Goal: Task Accomplishment & Management: Use online tool/utility

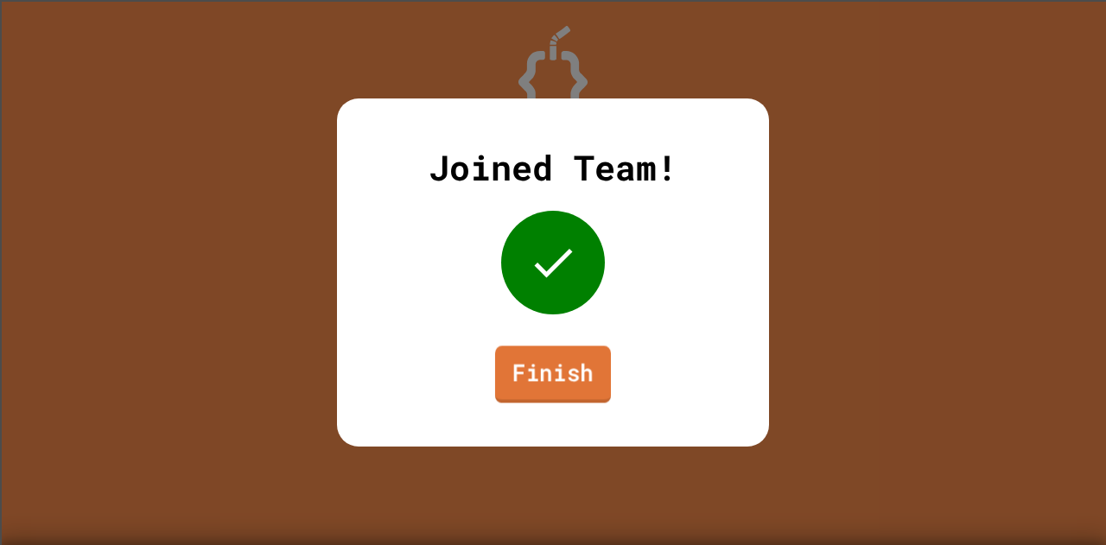
click at [539, 390] on link "Finish" at bounding box center [553, 374] width 116 height 57
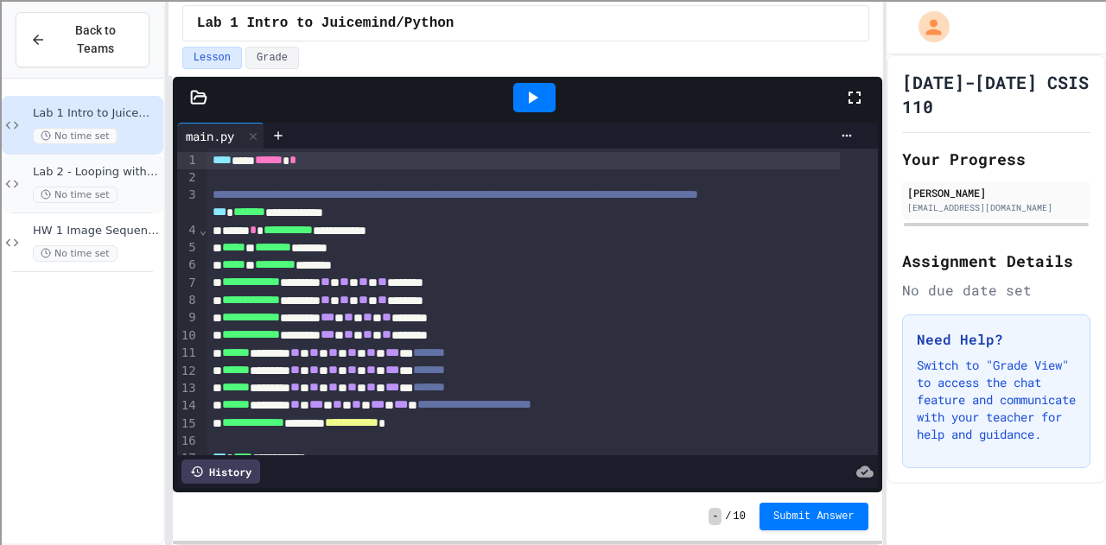
click at [69, 165] on div "Lab 2 - Looping with Images No time set" at bounding box center [96, 184] width 127 height 38
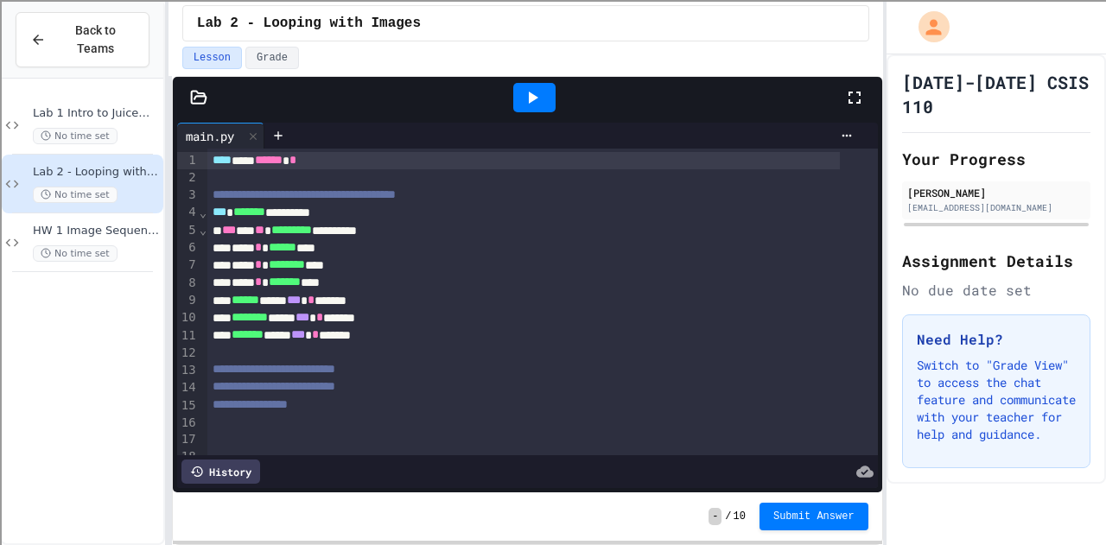
click at [201, 96] on icon at bounding box center [198, 97] width 17 height 17
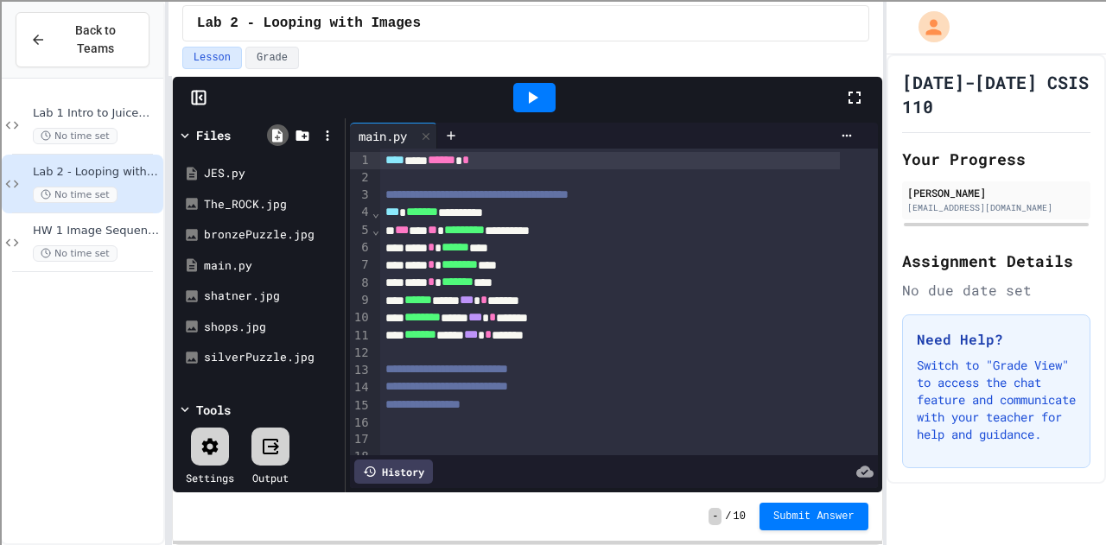
click at [277, 129] on icon at bounding box center [277, 135] width 10 height 13
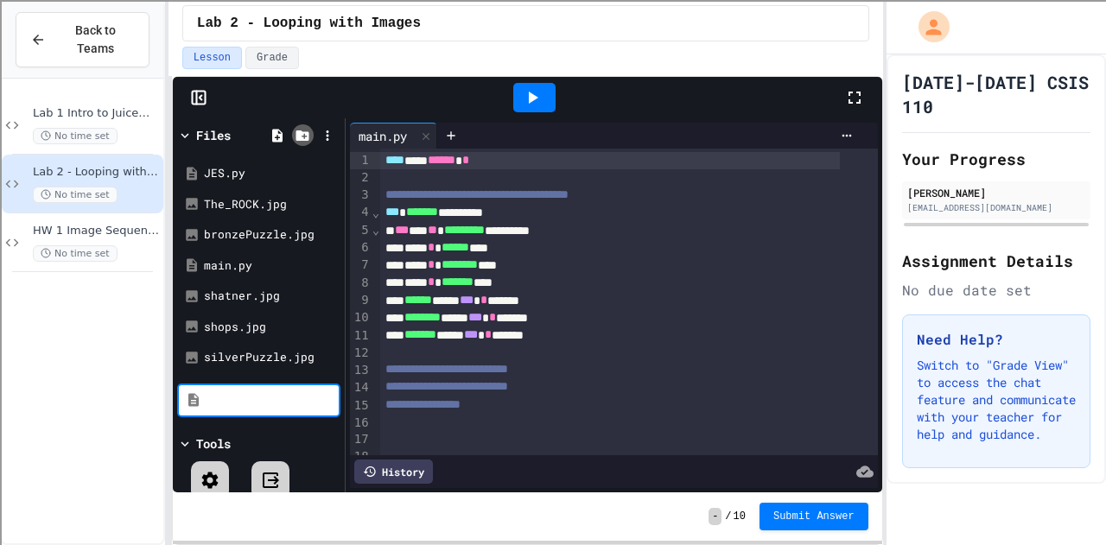
click at [304, 131] on icon at bounding box center [302, 135] width 13 height 10
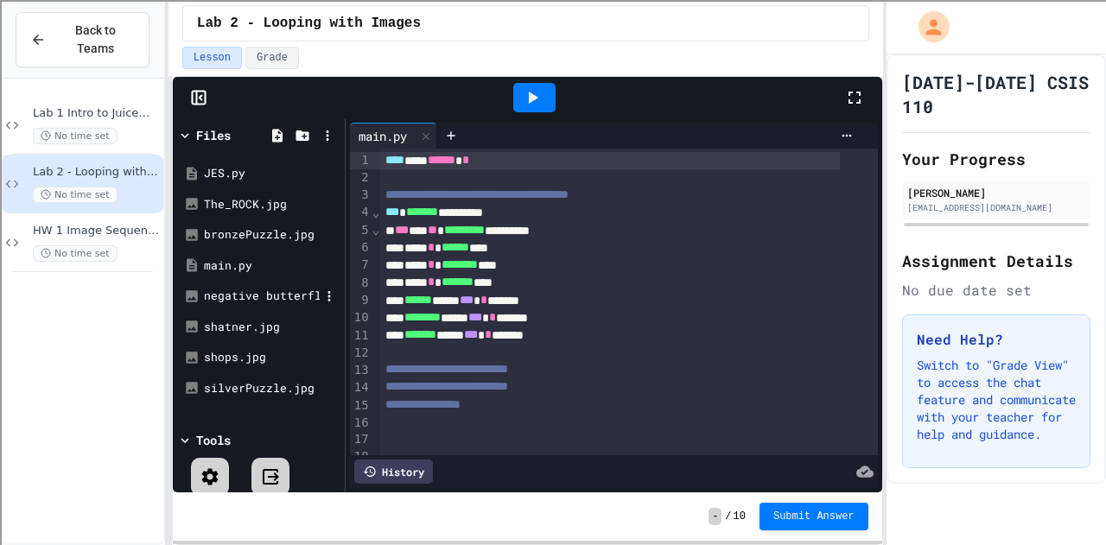
click at [232, 289] on div "negative butterfly-image.jpg" at bounding box center [262, 296] width 116 height 17
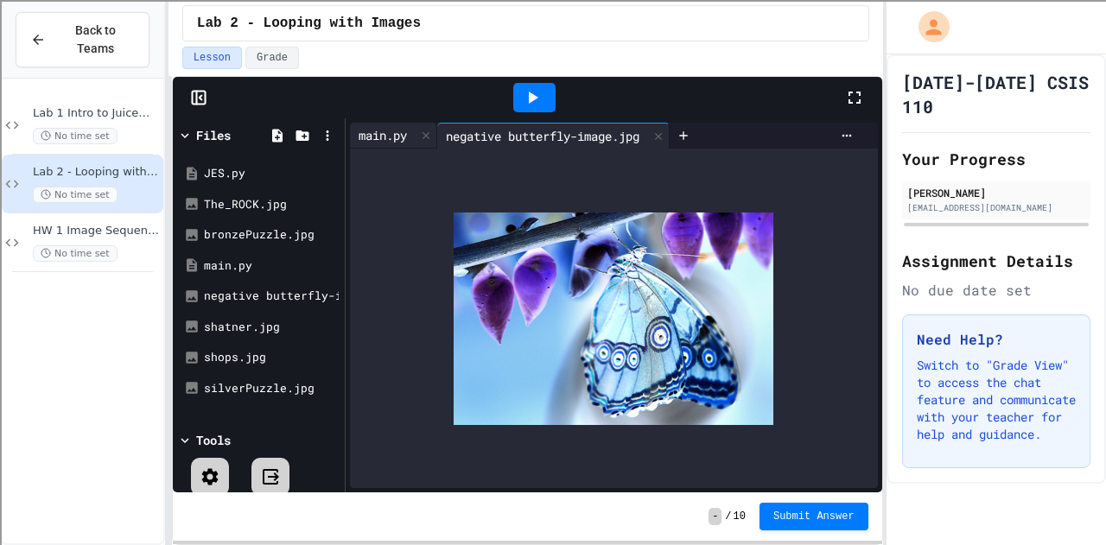
click at [373, 135] on div "main.py" at bounding box center [383, 135] width 66 height 18
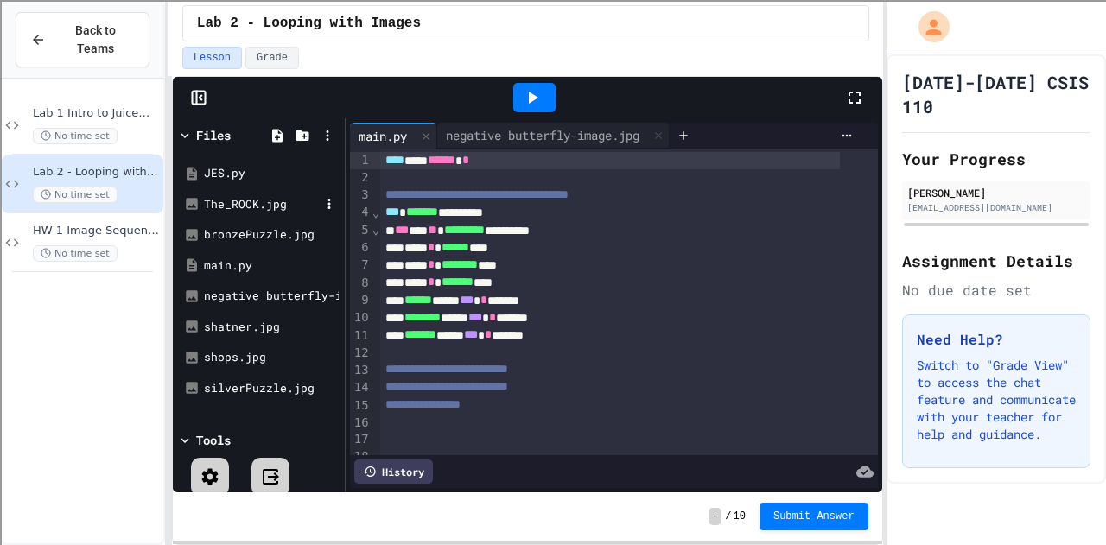
click at [233, 200] on div "The_ROCK.jpg" at bounding box center [262, 204] width 116 height 17
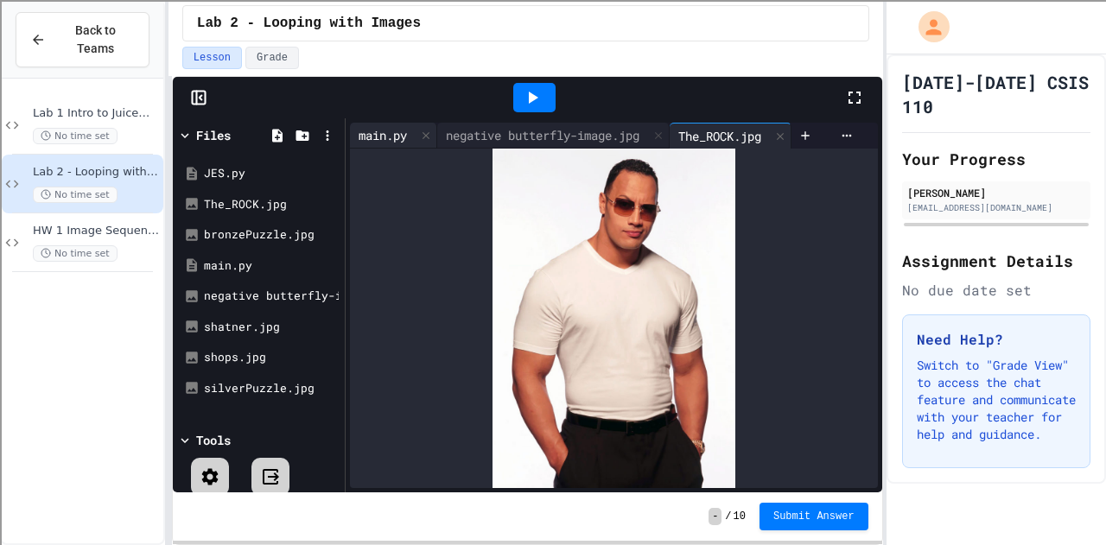
click at [391, 126] on div "main.py" at bounding box center [383, 135] width 66 height 18
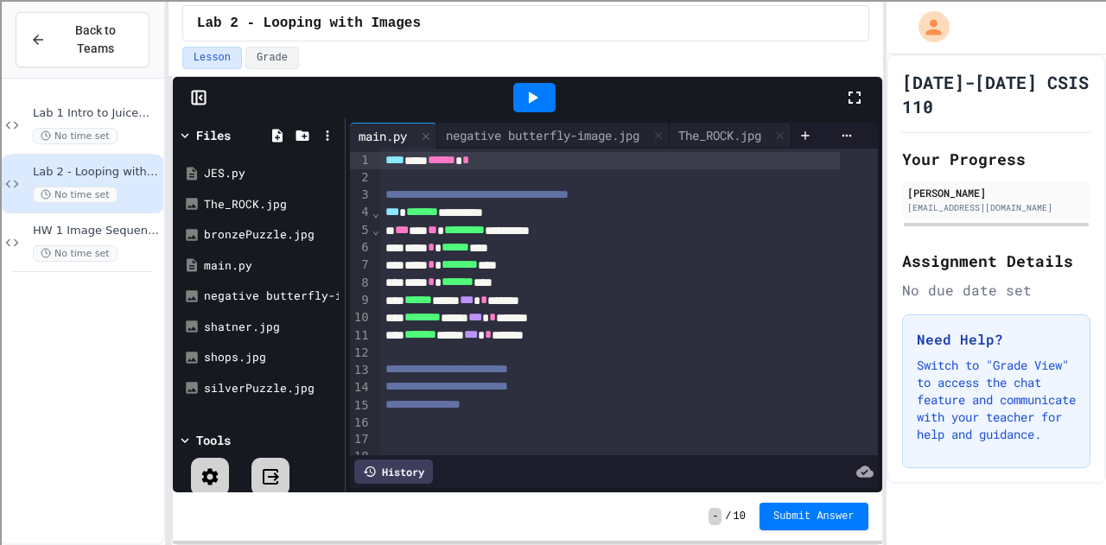
click at [531, 94] on icon at bounding box center [534, 98] width 10 height 12
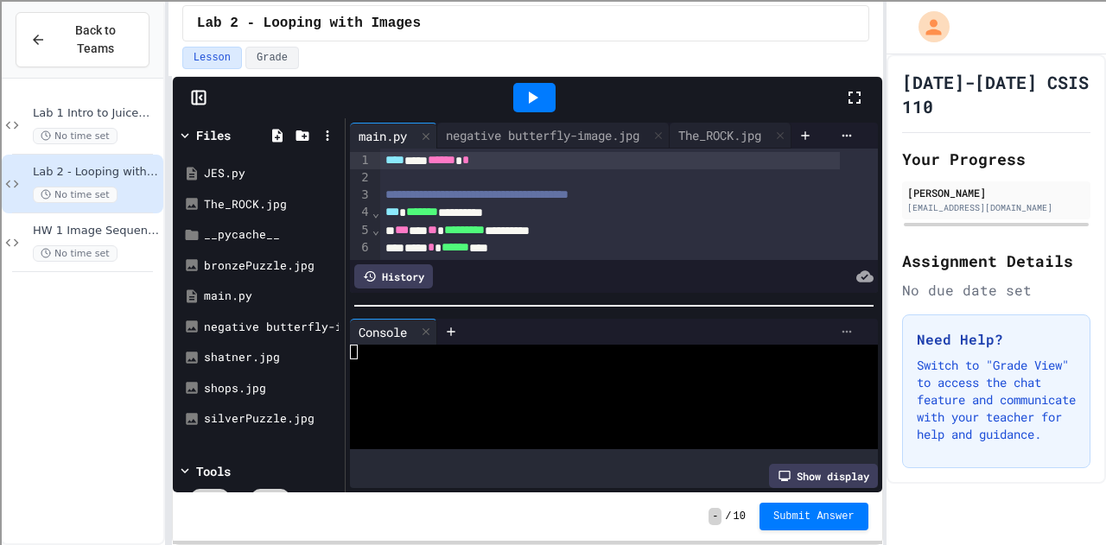
click at [840, 325] on icon at bounding box center [847, 332] width 14 height 14
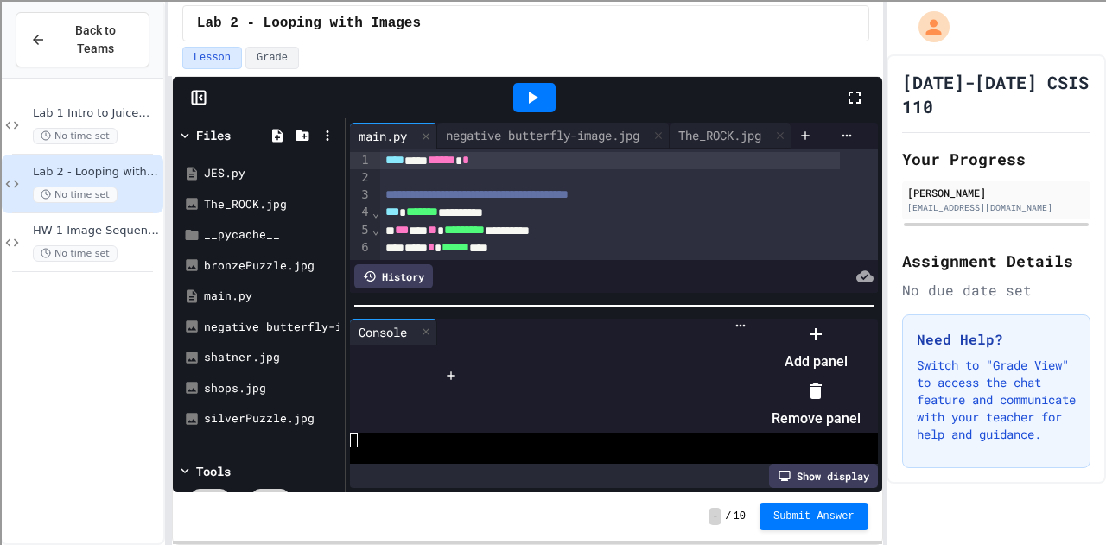
click at [826, 321] on div at bounding box center [807, 321] width 106 height 0
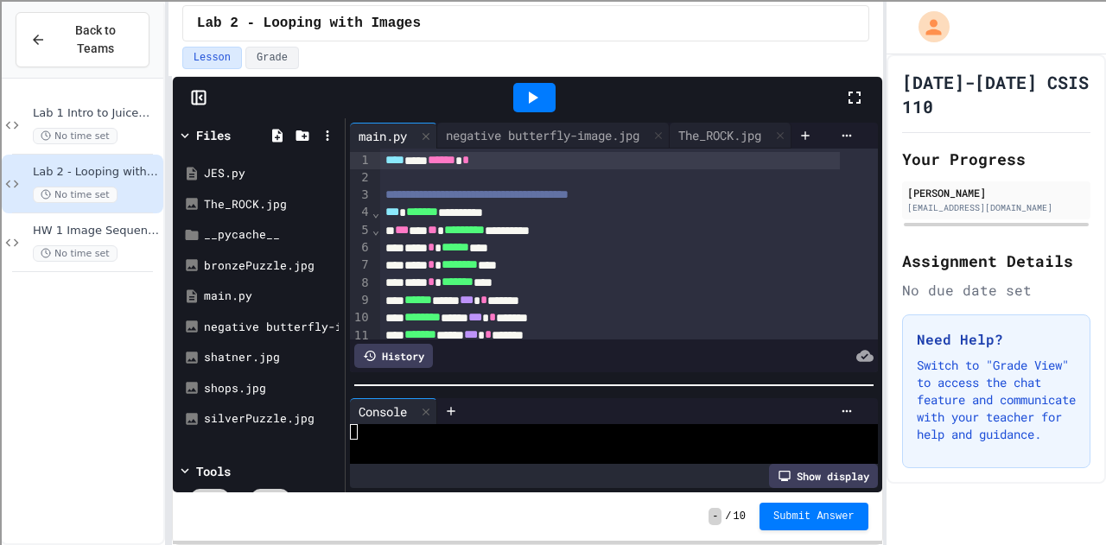
click at [654, 378] on div at bounding box center [614, 385] width 537 height 17
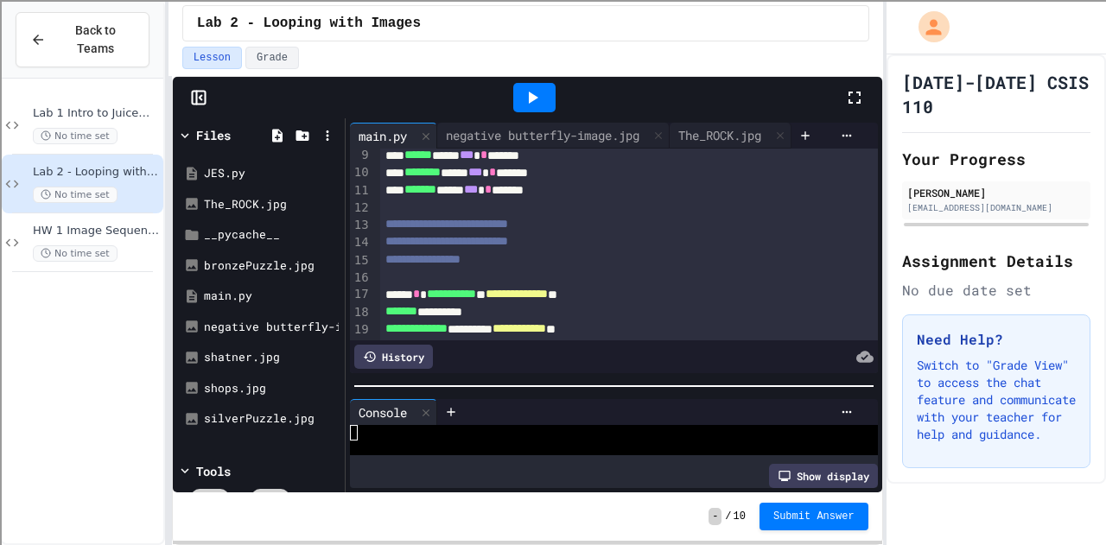
scroll to position [166, 0]
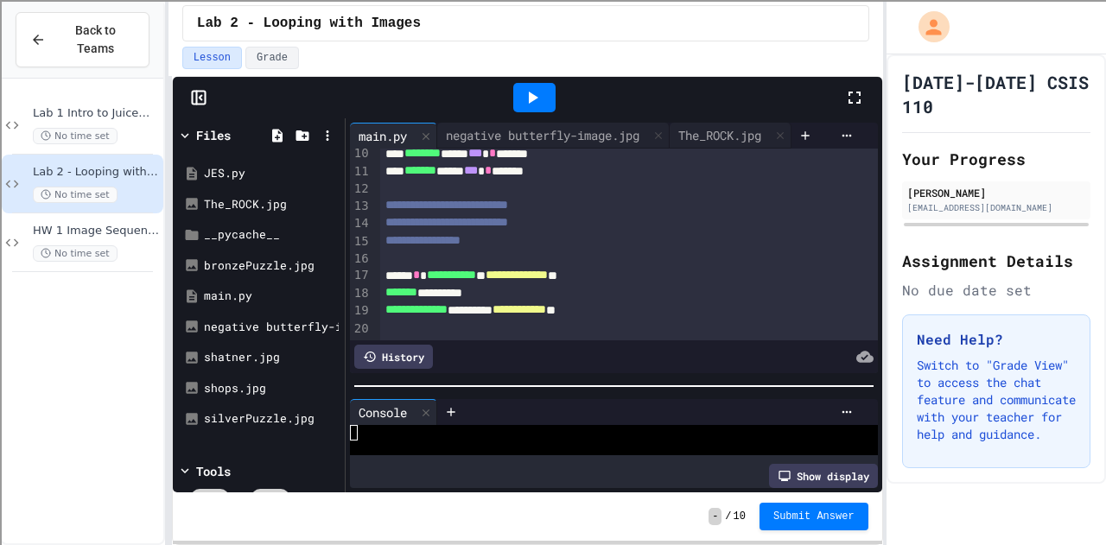
click at [435, 285] on div "******* *********" at bounding box center [610, 292] width 460 height 17
click at [531, 94] on icon at bounding box center [534, 98] width 10 height 12
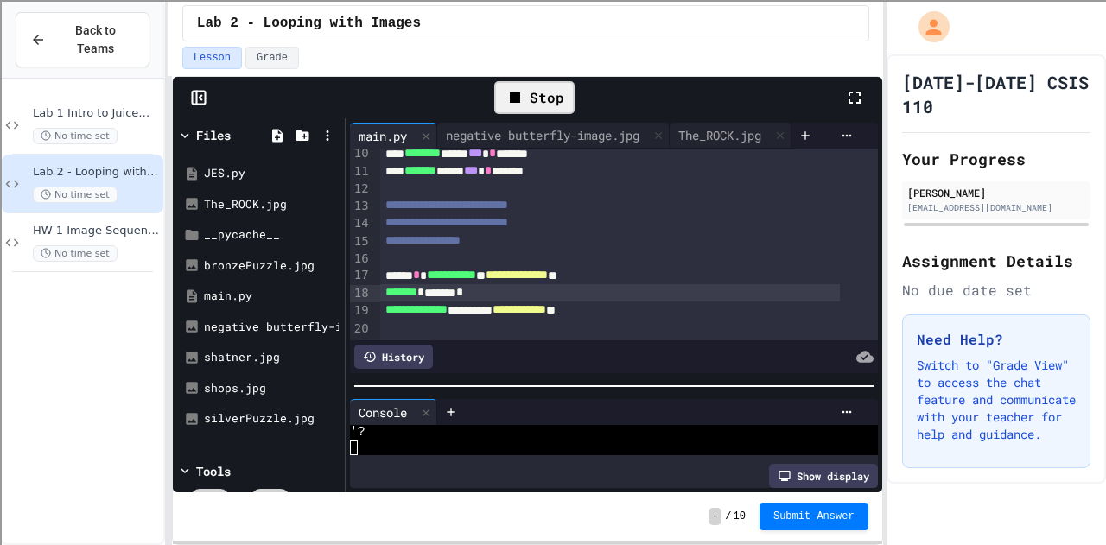
scroll to position [59, 0]
drag, startPoint x: 531, startPoint y: 413, endPoint x: 540, endPoint y: 366, distance: 48.5
click at [540, 366] on div "**********" at bounding box center [614, 305] width 537 height 374
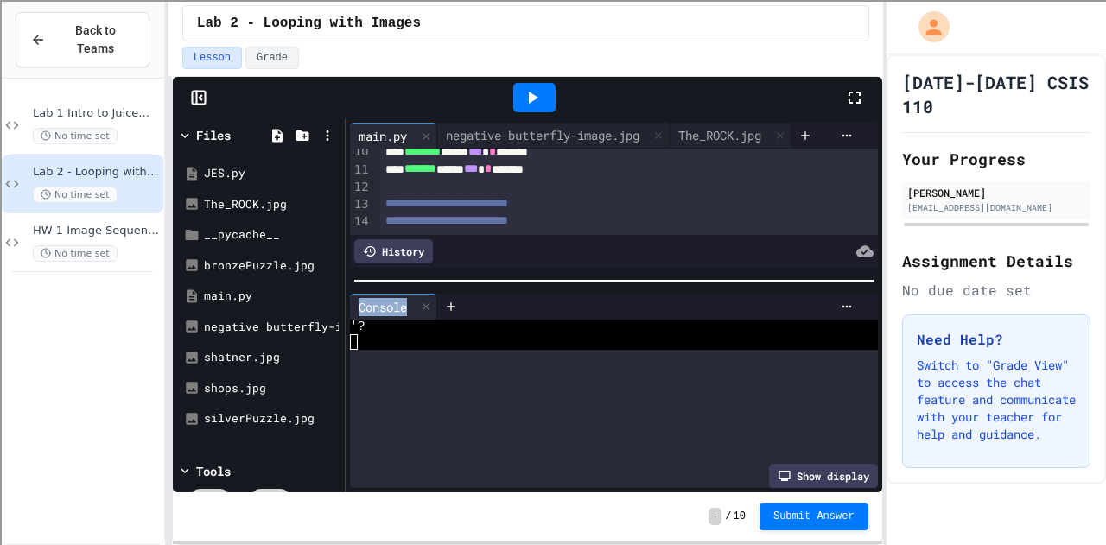
click at [524, 272] on div at bounding box center [614, 280] width 537 height 17
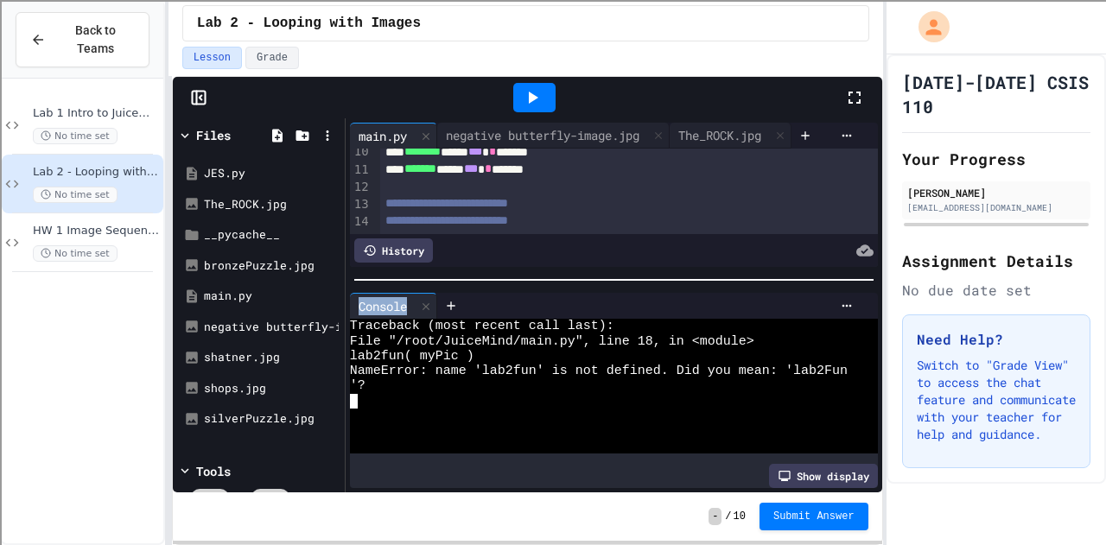
click at [479, 383] on div "'?" at bounding box center [599, 385] width 498 height 15
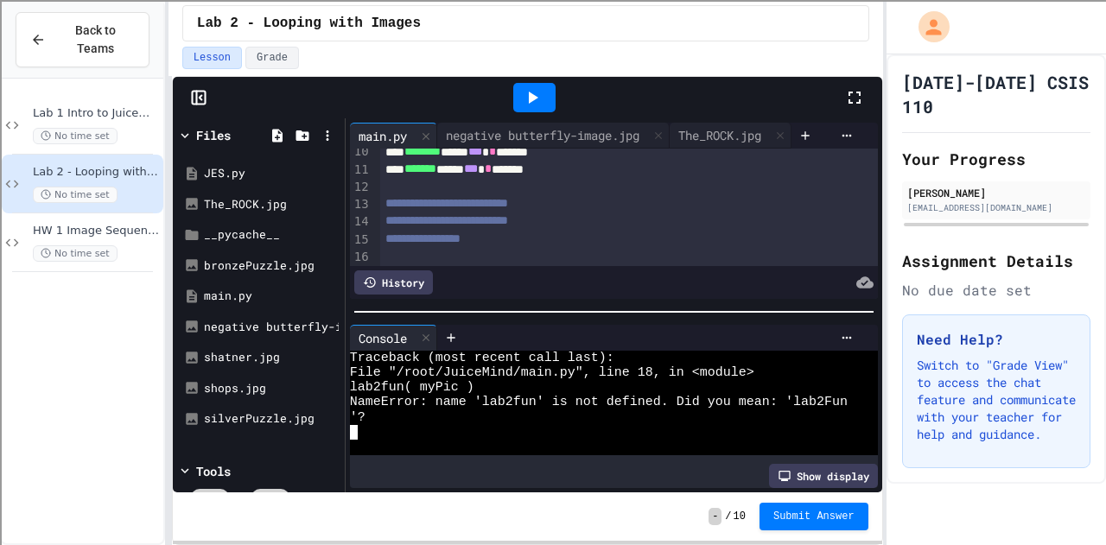
click at [486, 305] on div at bounding box center [614, 311] width 537 height 17
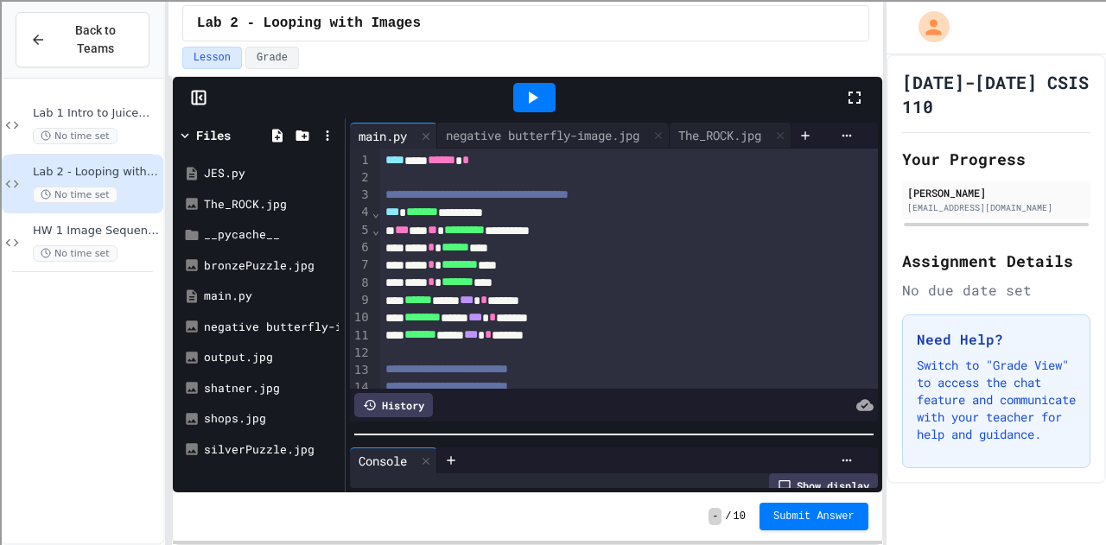
click at [456, 442] on div "**********" at bounding box center [614, 305] width 537 height 374
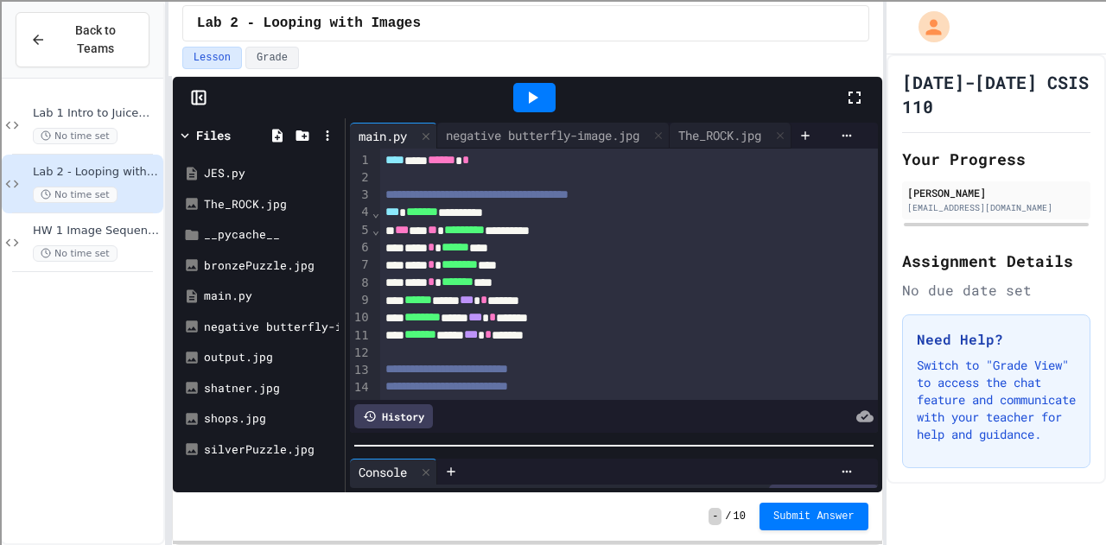
drag, startPoint x: 538, startPoint y: 91, endPoint x: 477, endPoint y: 469, distance: 383.4
click at [477, 469] on div "**********" at bounding box center [527, 285] width 709 height 416
click at [531, 96] on icon at bounding box center [534, 98] width 10 height 12
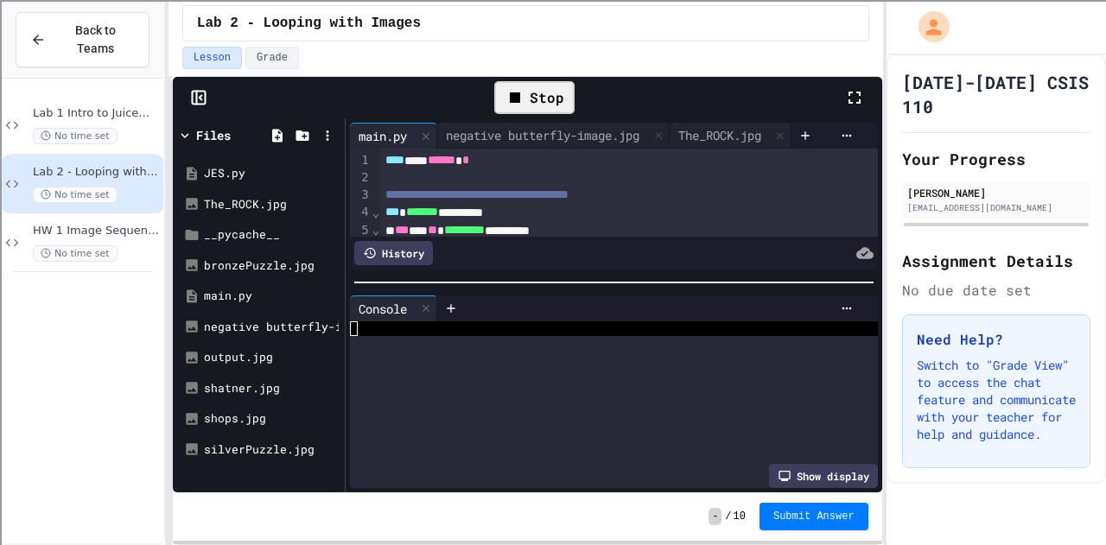
click at [499, 274] on div at bounding box center [614, 282] width 537 height 17
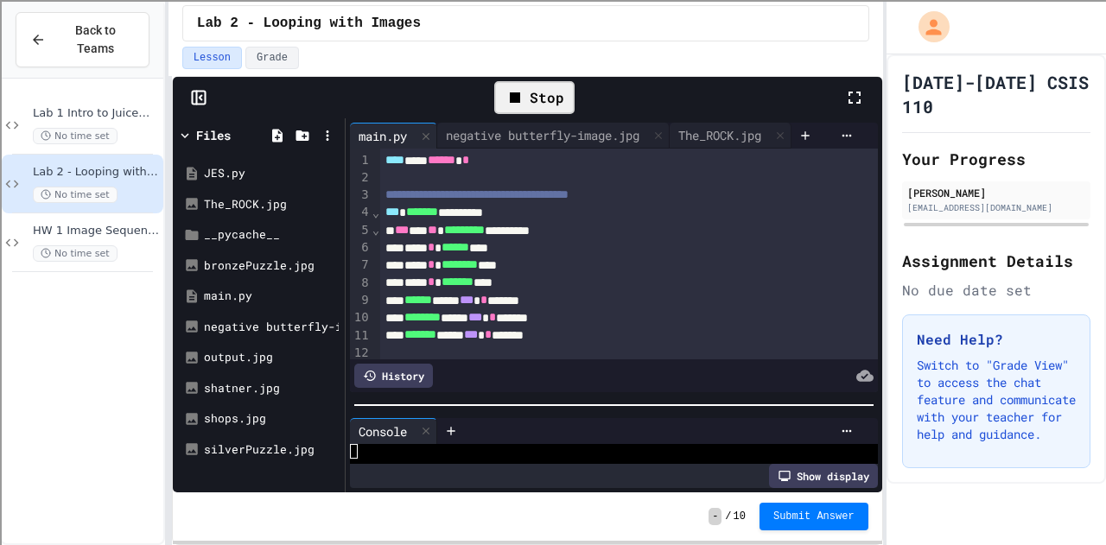
click at [481, 401] on div at bounding box center [614, 405] width 537 height 17
click at [242, 354] on div "output.jpg" at bounding box center [262, 357] width 116 height 17
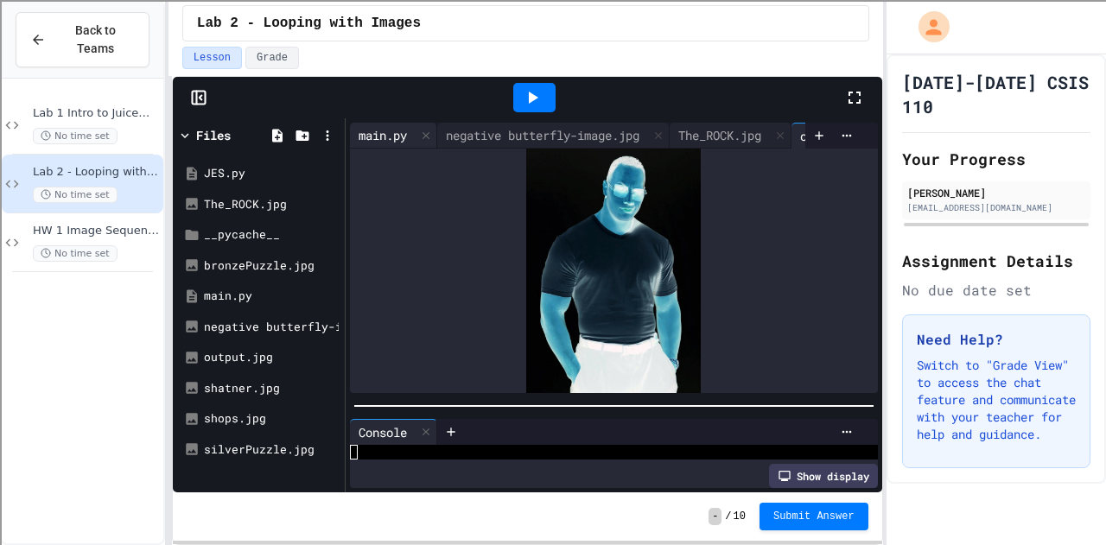
click at [377, 126] on div "main.py" at bounding box center [383, 135] width 66 height 18
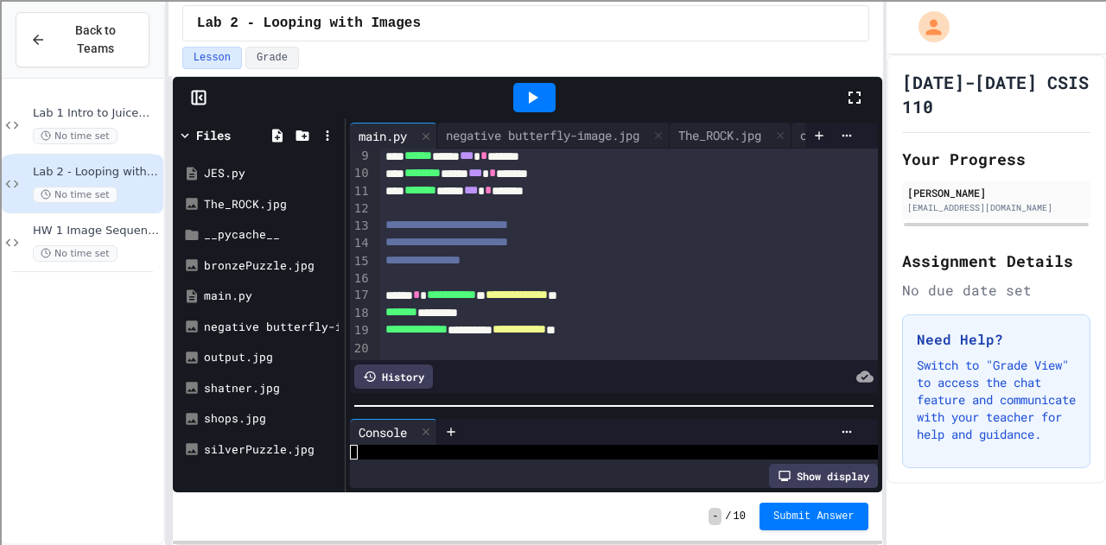
scroll to position [165, 0]
click at [717, 126] on div "The_ROCK.jpg" at bounding box center [720, 135] width 100 height 18
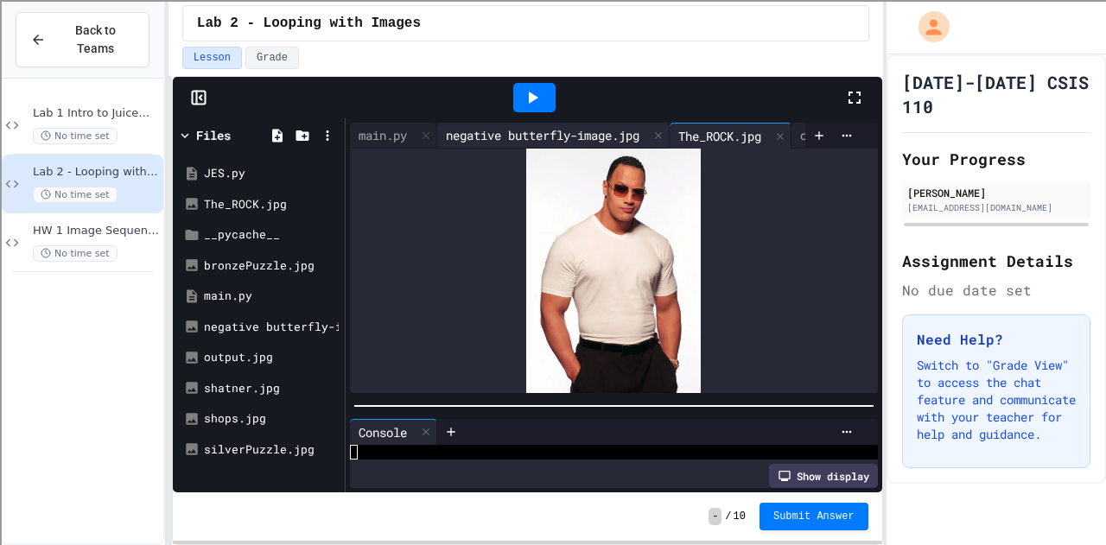
click at [579, 126] on div "negative butterfly-image.jpg" at bounding box center [542, 135] width 211 height 18
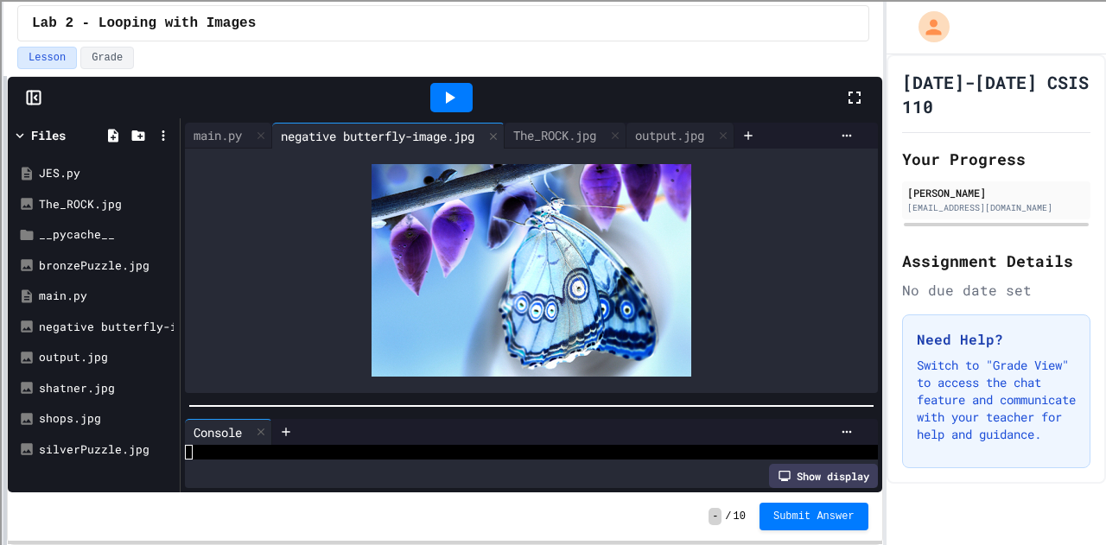
click at [2, 212] on div "Back to Teams Lab 1 Intro to Juicemind/Python No time set Lab 2 - Looping with …" at bounding box center [553, 272] width 1106 height 545
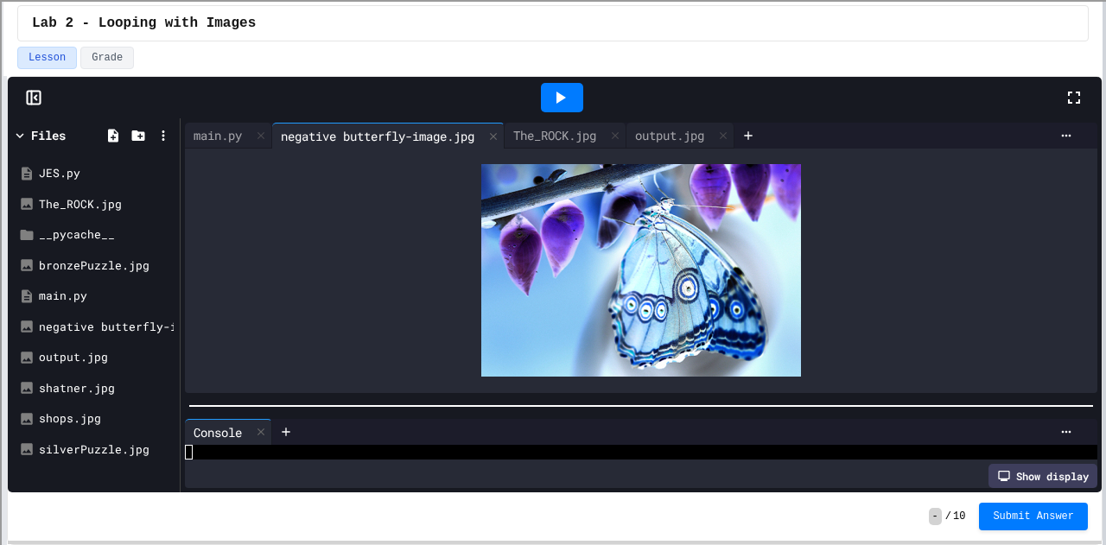
click at [1105, 207] on div at bounding box center [1104, 272] width 3 height 545
click at [694, 130] on div "output.jpg" at bounding box center [669, 135] width 86 height 18
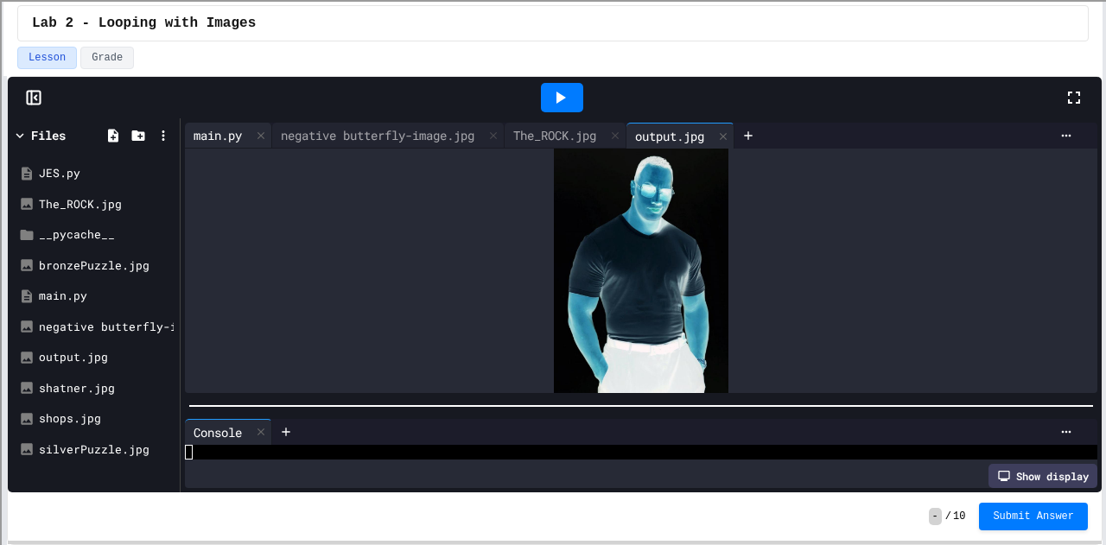
click at [205, 130] on div "main.py" at bounding box center [218, 135] width 66 height 18
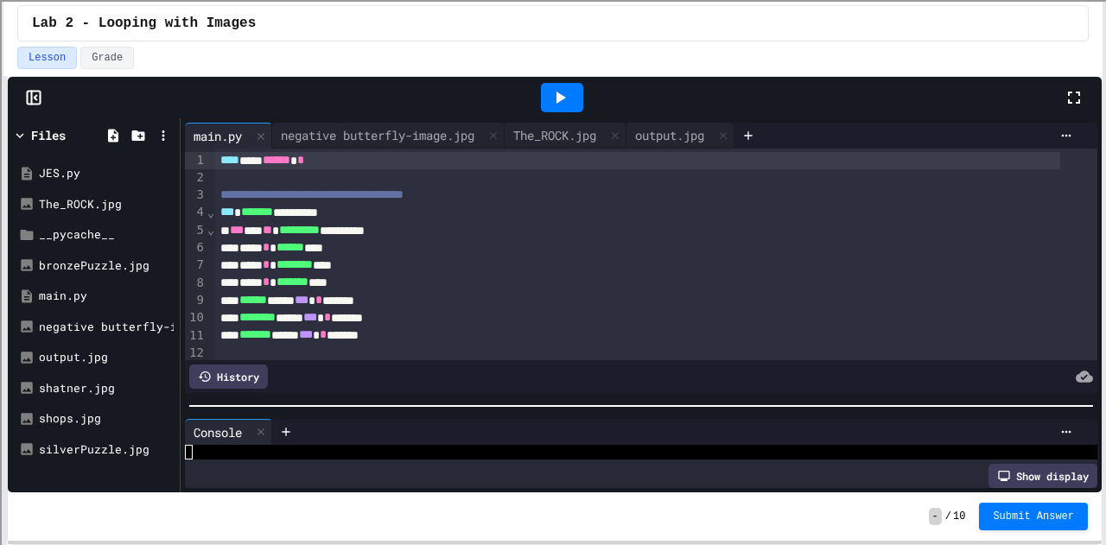
scroll to position [166, 0]
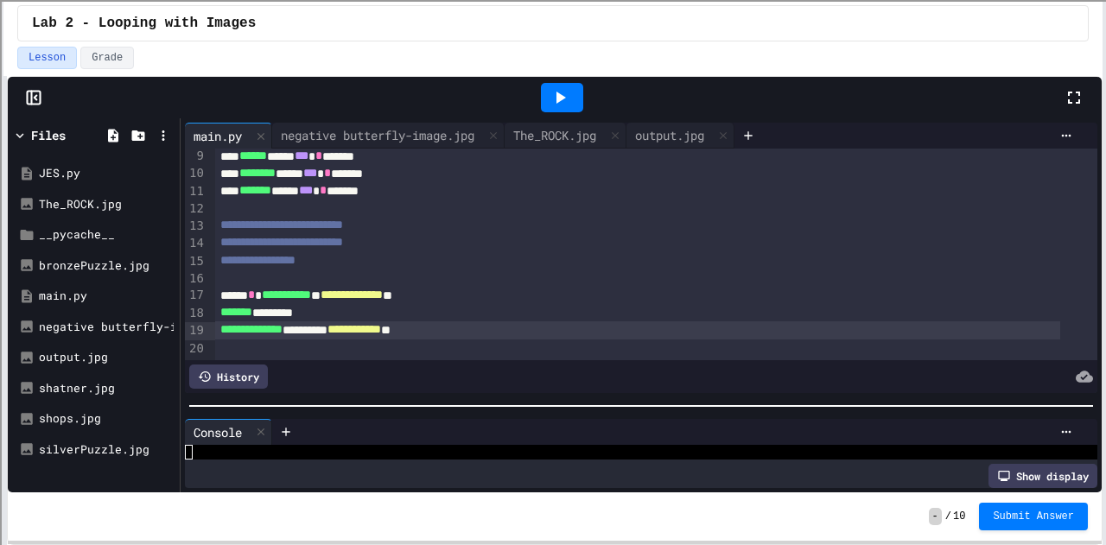
click at [381, 323] on span "**********" at bounding box center [354, 329] width 54 height 12
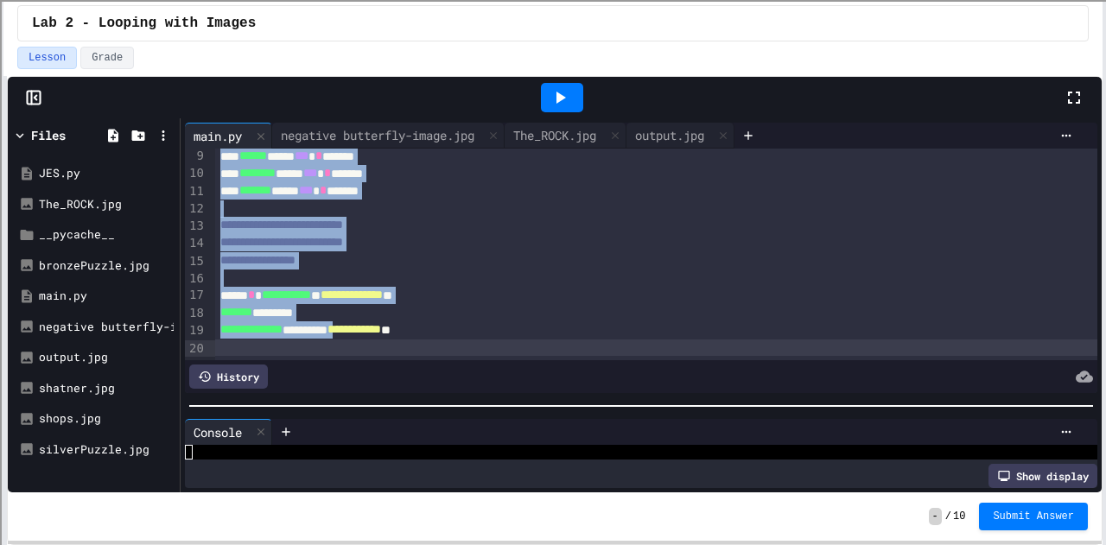
drag, startPoint x: 385, startPoint y: 302, endPoint x: 639, endPoint y: -39, distance: 424.3
click at [639, 0] on html "**********" at bounding box center [553, 272] width 1106 height 545
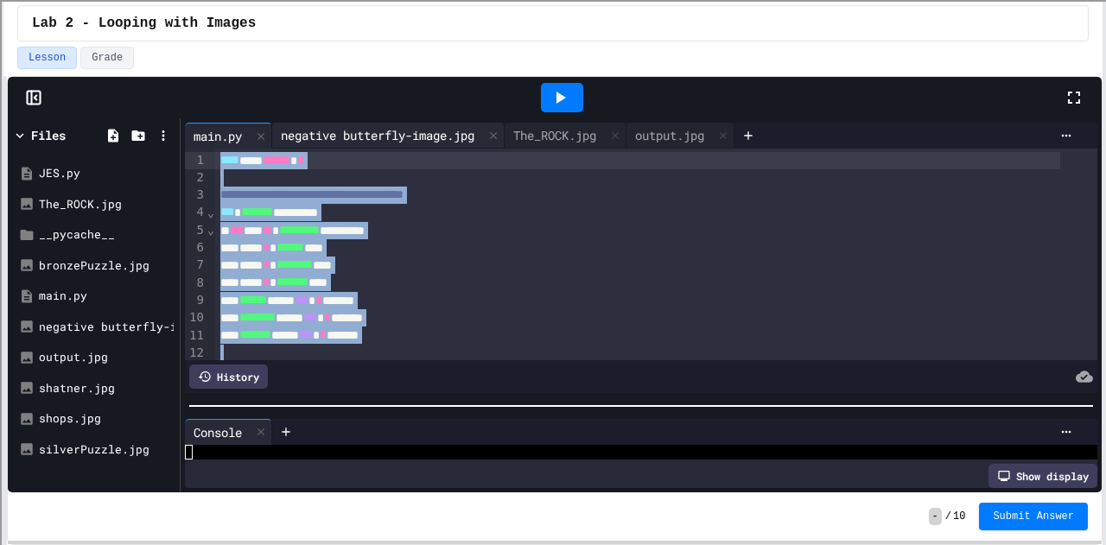
scroll to position [0, 0]
click at [385, 214] on div "**********" at bounding box center [637, 212] width 845 height 17
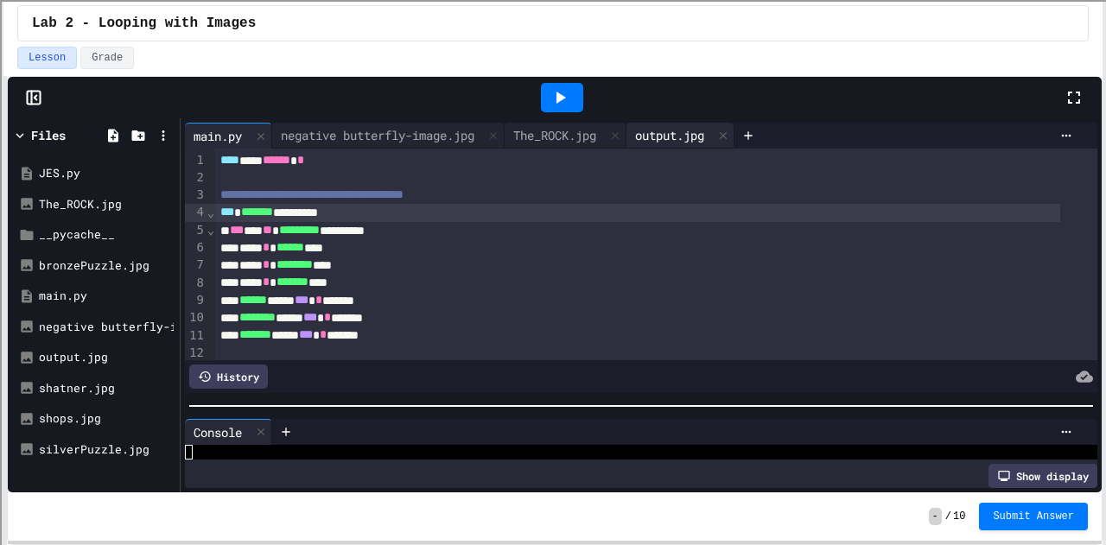
click at [680, 143] on div "output.jpg" at bounding box center [680, 136] width 108 height 26
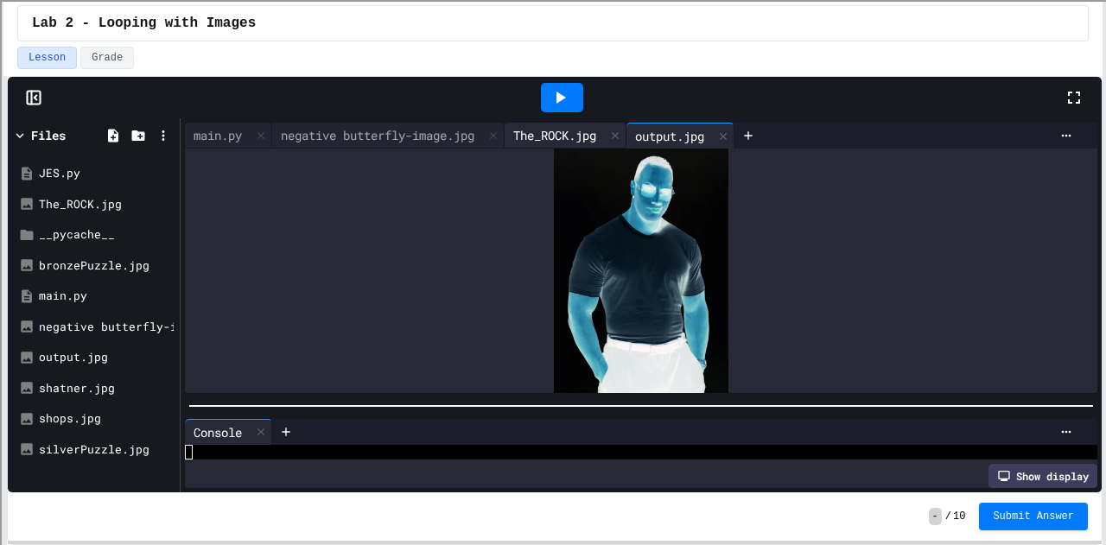
click at [569, 132] on div "The_ROCK.jpg" at bounding box center [555, 135] width 100 height 18
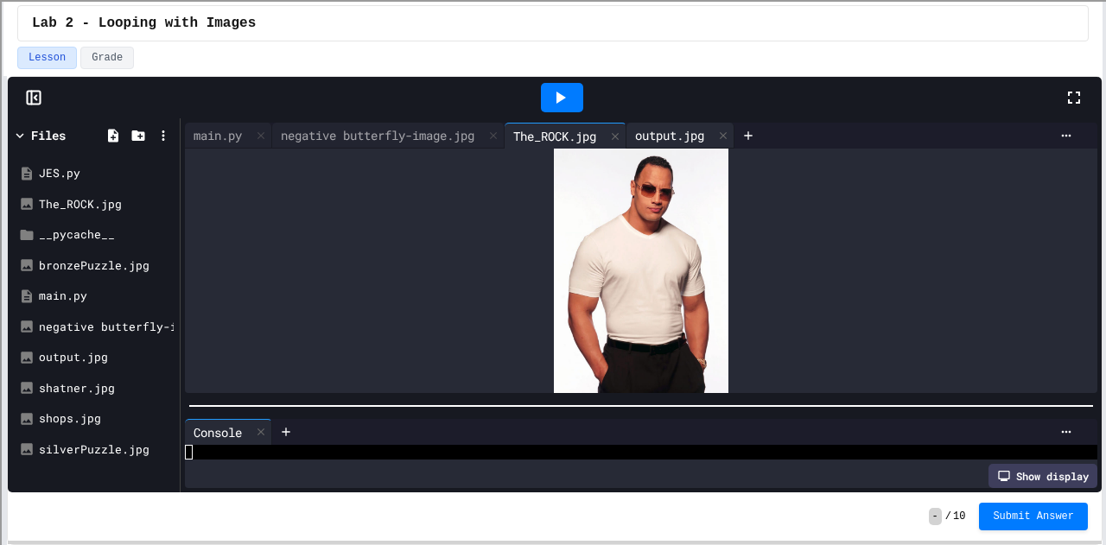
click at [665, 126] on div "output.jpg" at bounding box center [669, 135] width 86 height 18
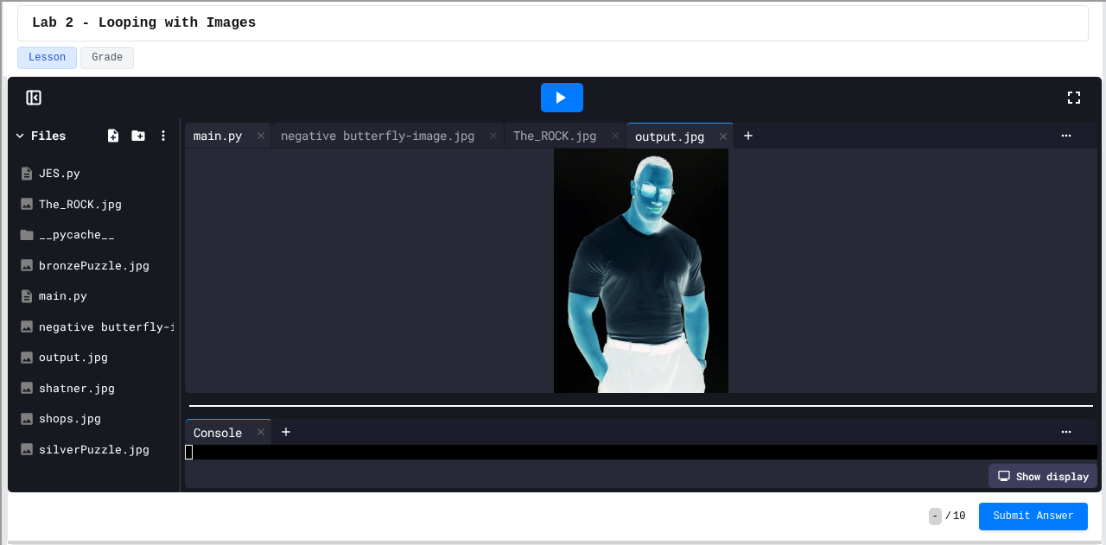
click at [205, 124] on div "main.py" at bounding box center [228, 136] width 87 height 26
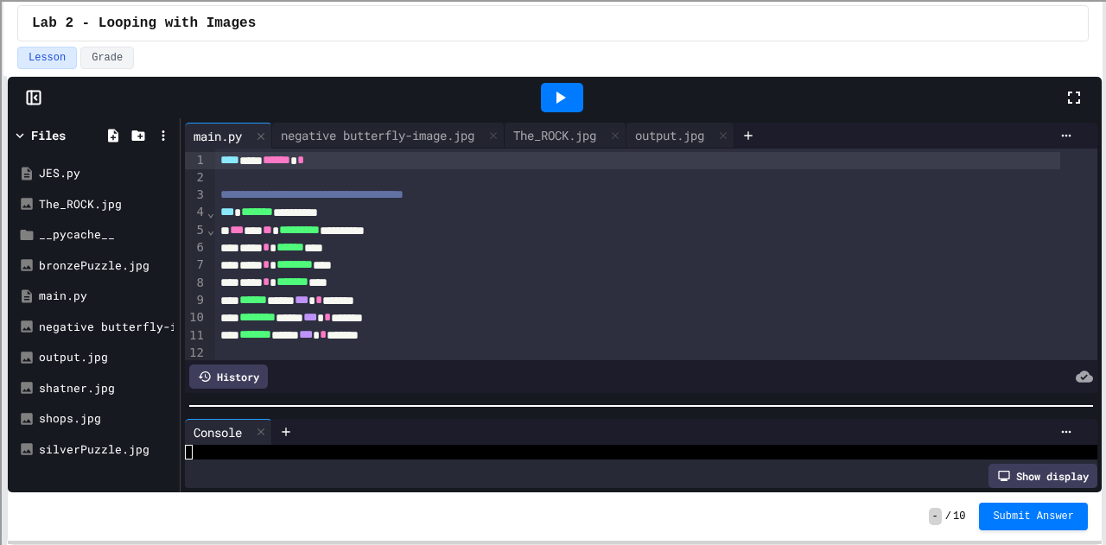
scroll to position [166, 0]
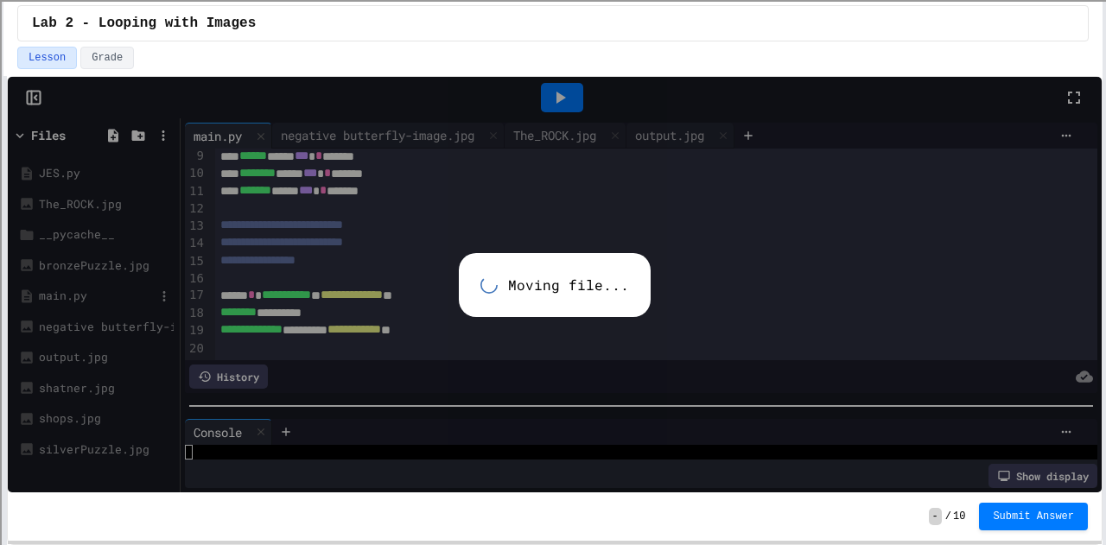
click at [92, 293] on div "Moving file..." at bounding box center [555, 285] width 1094 height 416
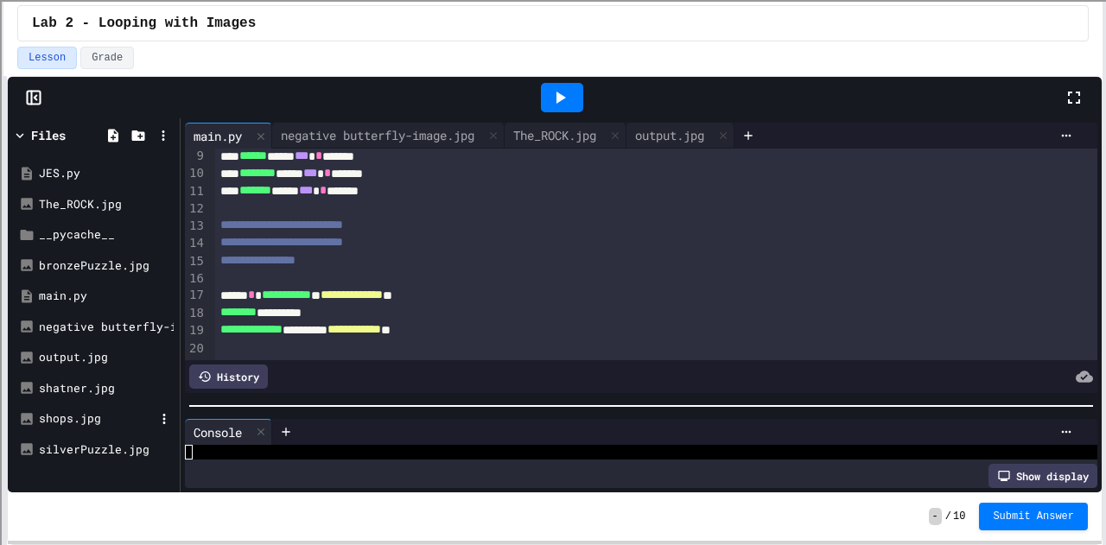
scroll to position [2, 0]
click at [667, 126] on div "output.jpg" at bounding box center [669, 135] width 86 height 18
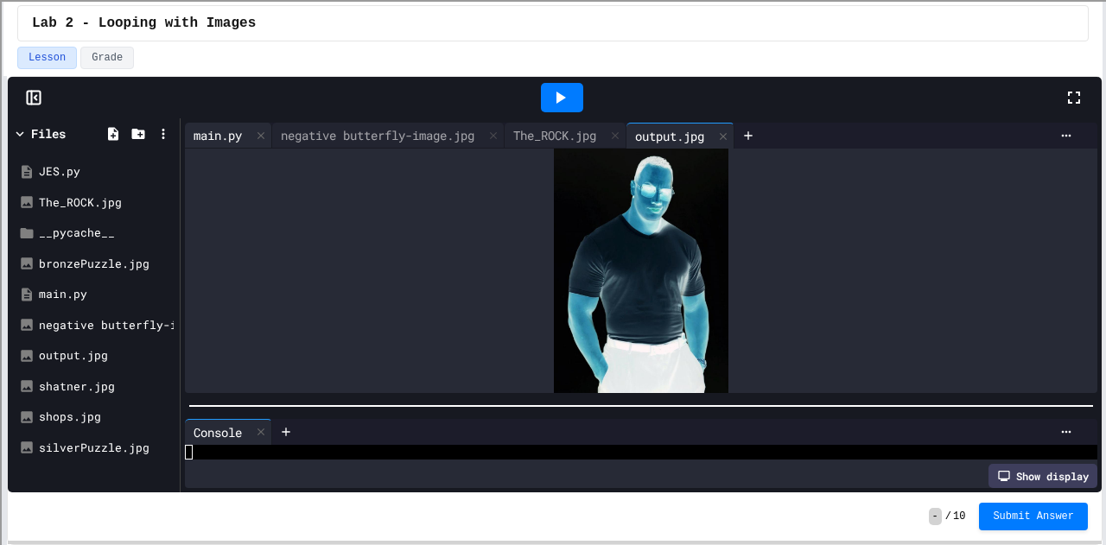
click at [217, 130] on div "main.py" at bounding box center [218, 135] width 66 height 18
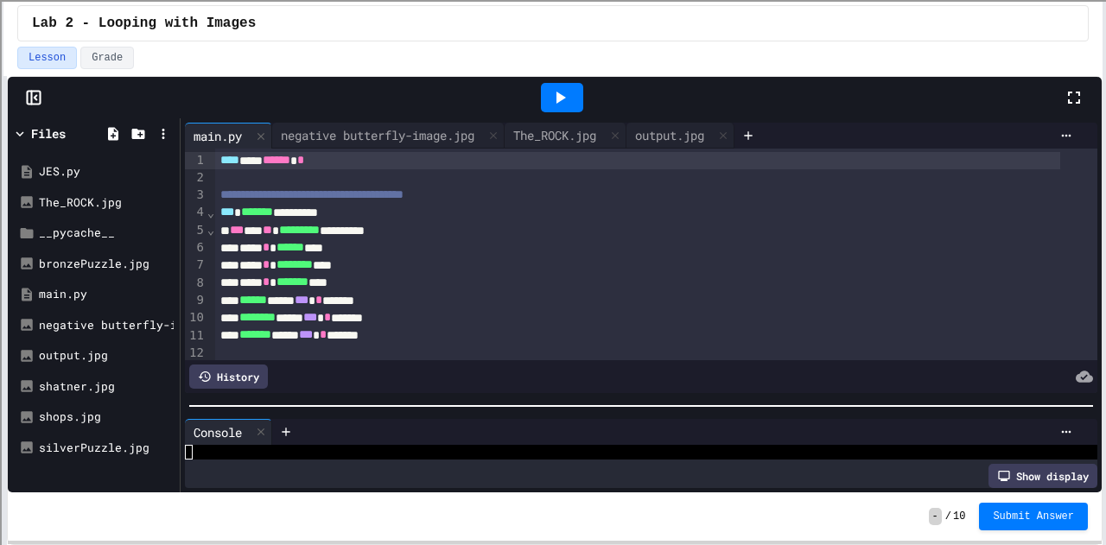
scroll to position [166, 0]
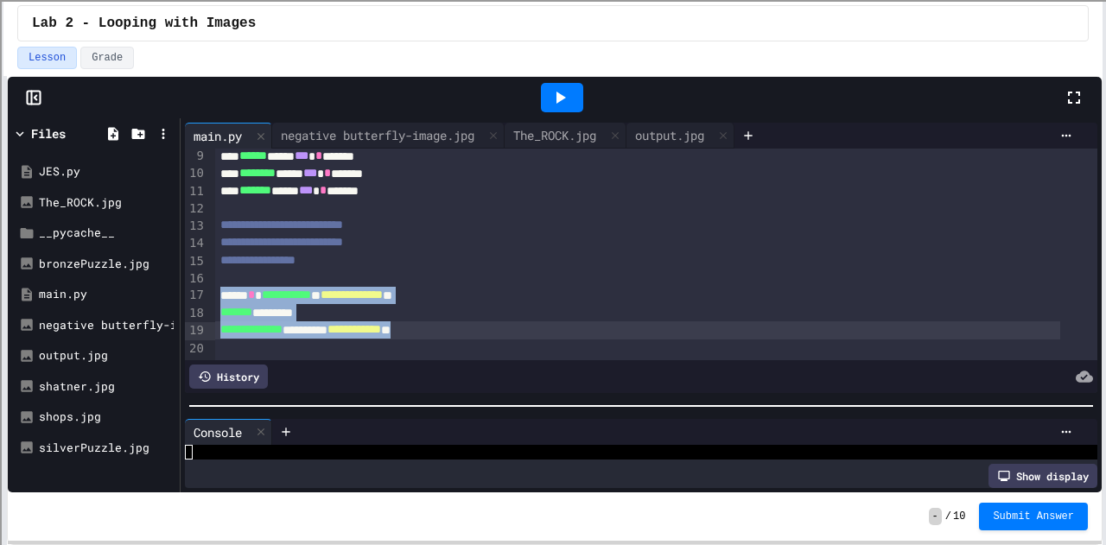
drag, startPoint x: 218, startPoint y: 270, endPoint x: 483, endPoint y: 307, distance: 267.7
click at [483, 307] on div "**********" at bounding box center [656, 181] width 882 height 355
copy div "**********"
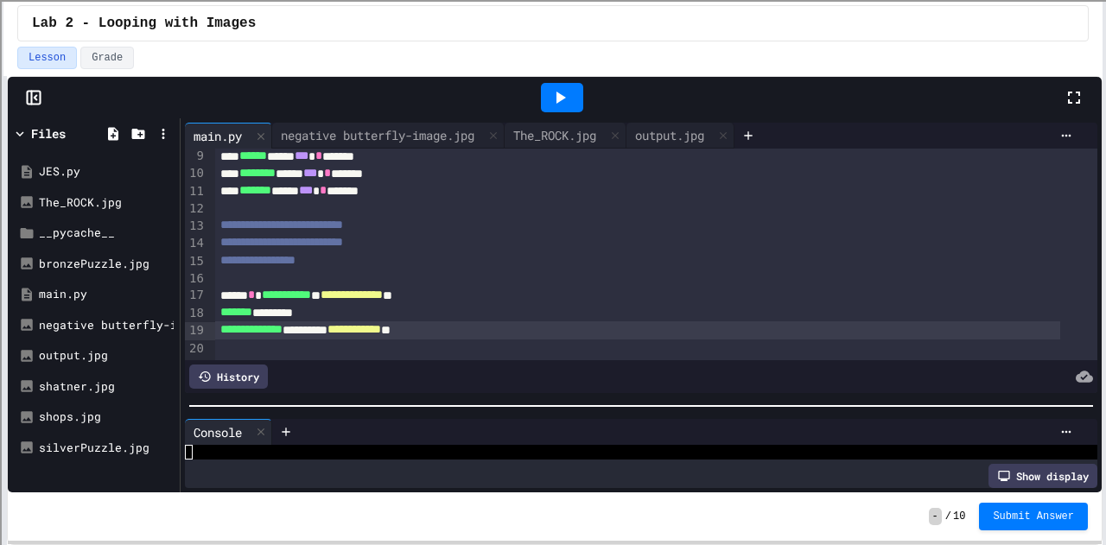
click at [419, 340] on div at bounding box center [656, 348] width 882 height 17
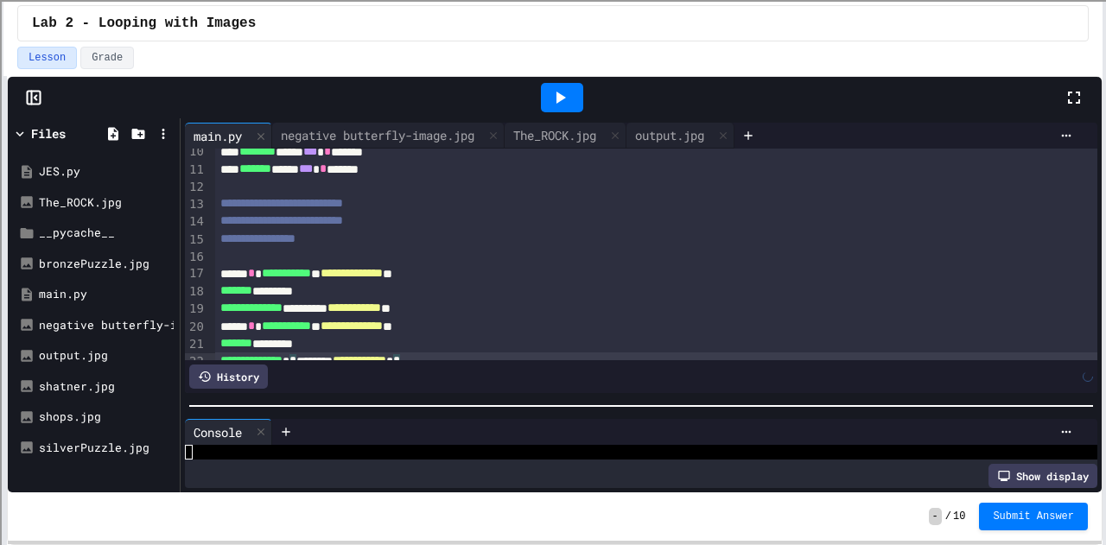
scroll to position [201, 0]
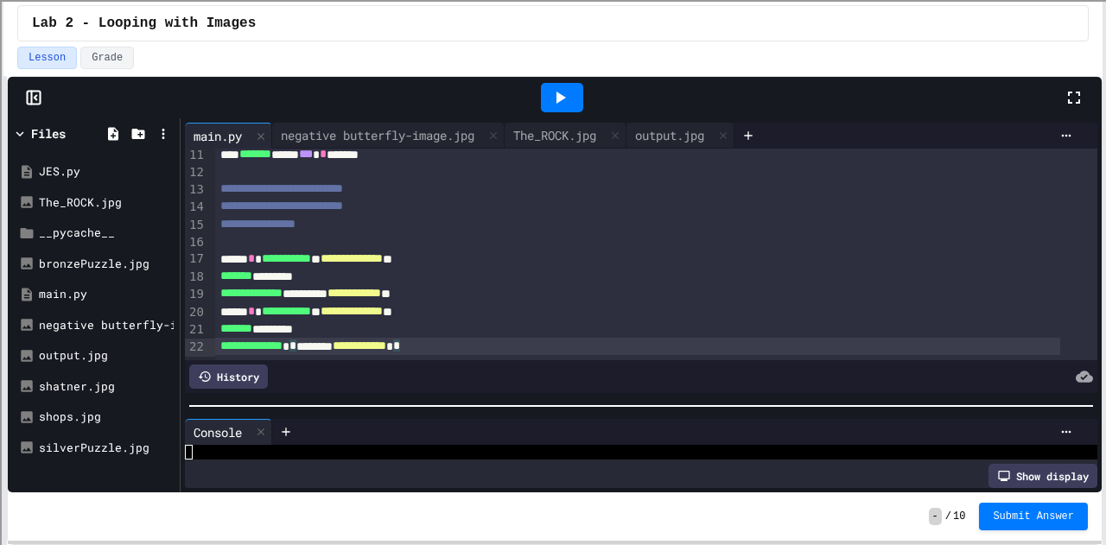
click at [562, 94] on icon at bounding box center [561, 98] width 10 height 12
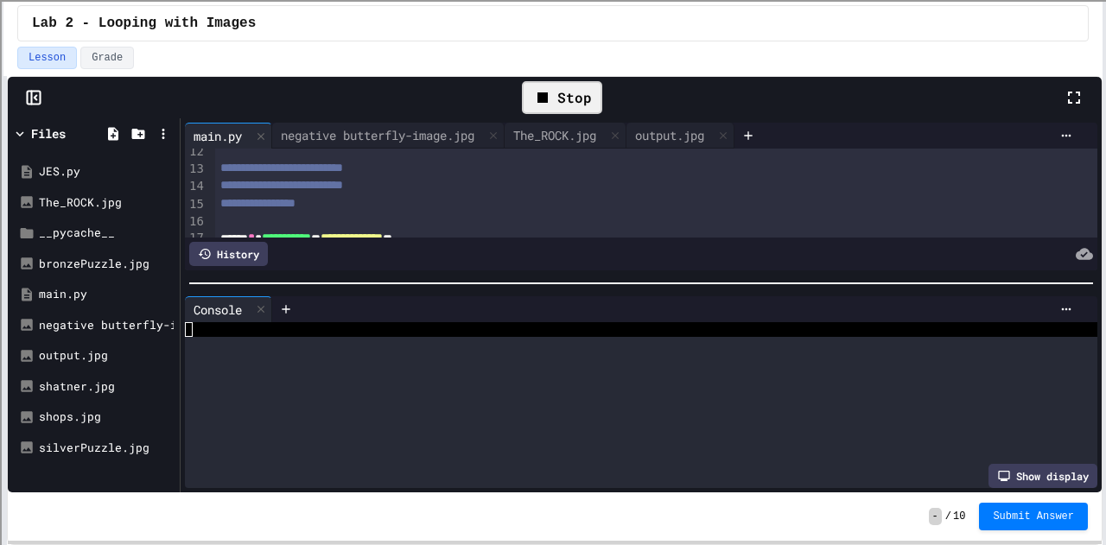
click at [439, 275] on div at bounding box center [641, 283] width 921 height 17
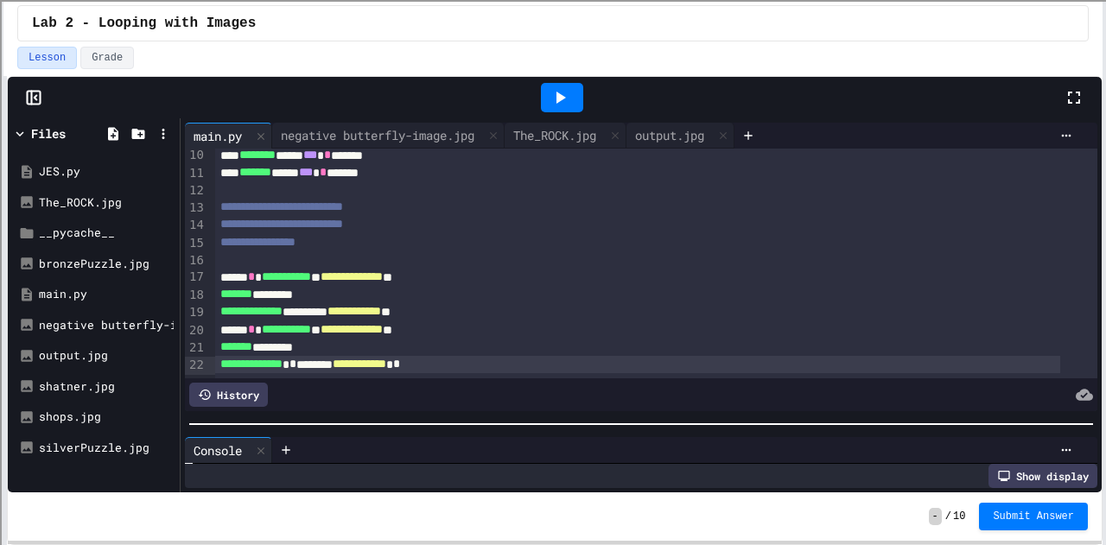
click at [439, 423] on div at bounding box center [641, 424] width 921 height 17
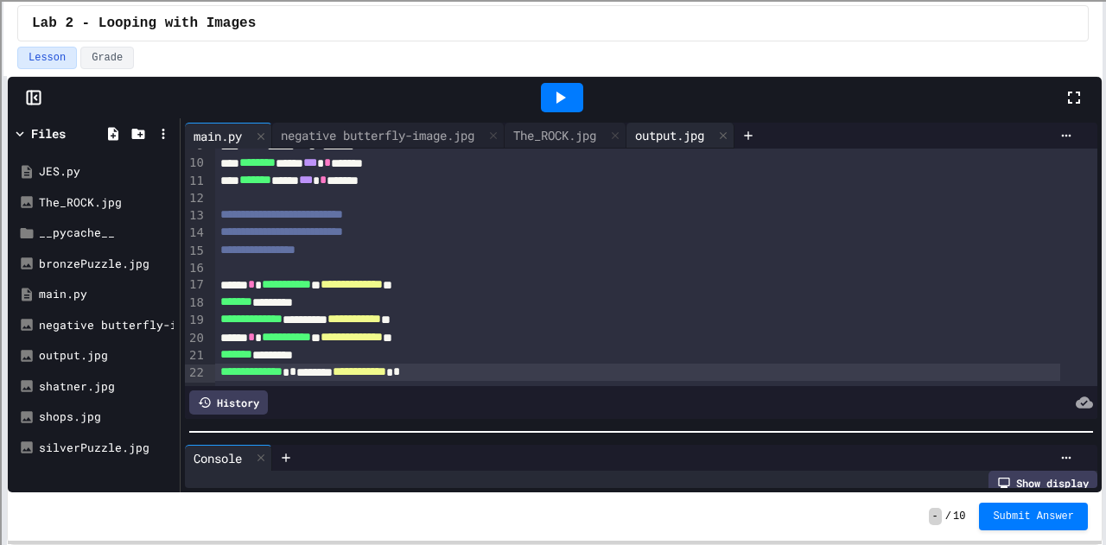
click at [676, 142] on div "output.jpg" at bounding box center [669, 135] width 86 height 18
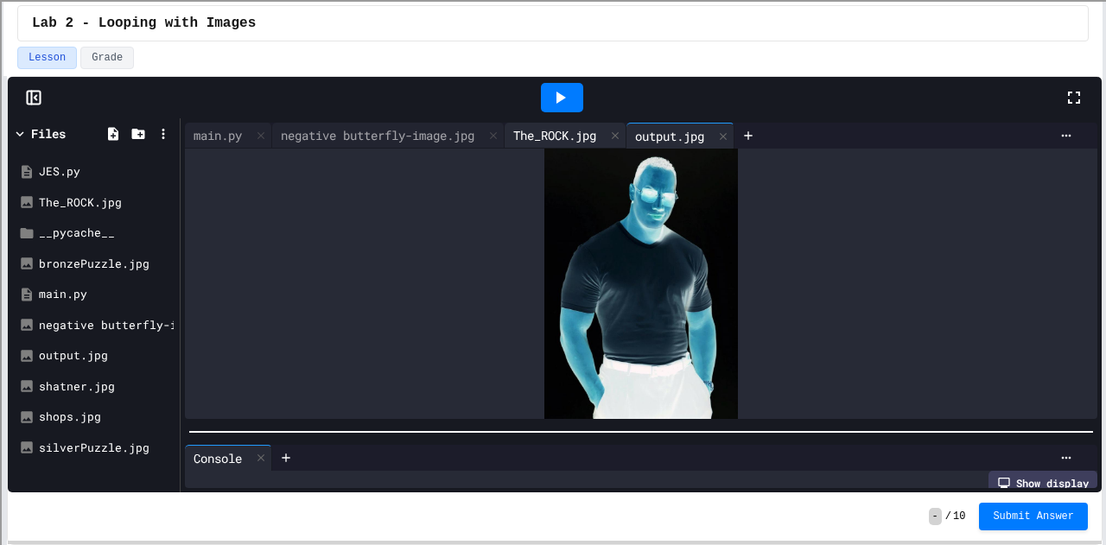
click at [581, 136] on div "The_ROCK.jpg" at bounding box center [555, 135] width 100 height 18
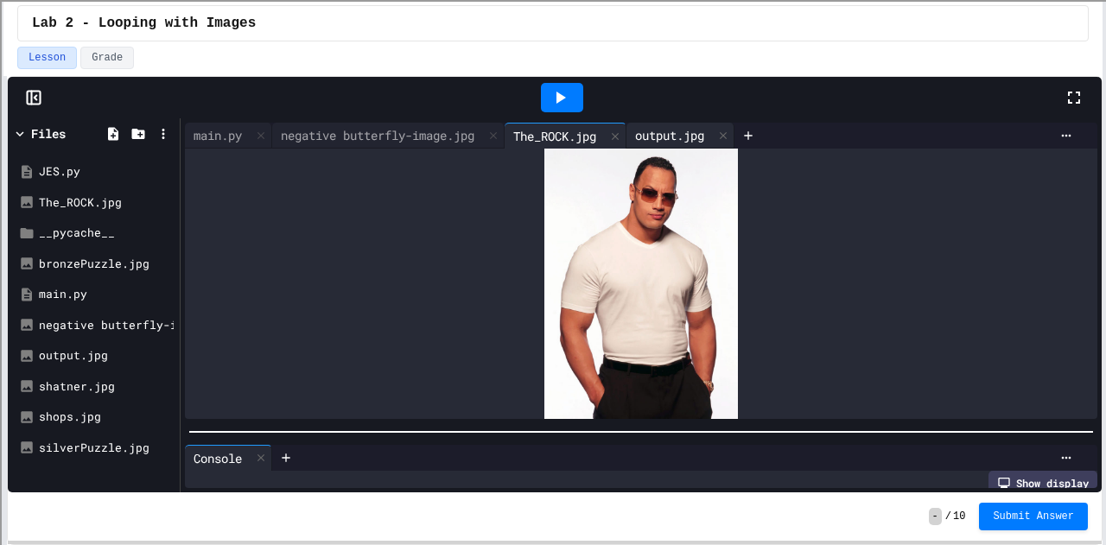
click at [678, 129] on div "output.jpg" at bounding box center [669, 135] width 86 height 18
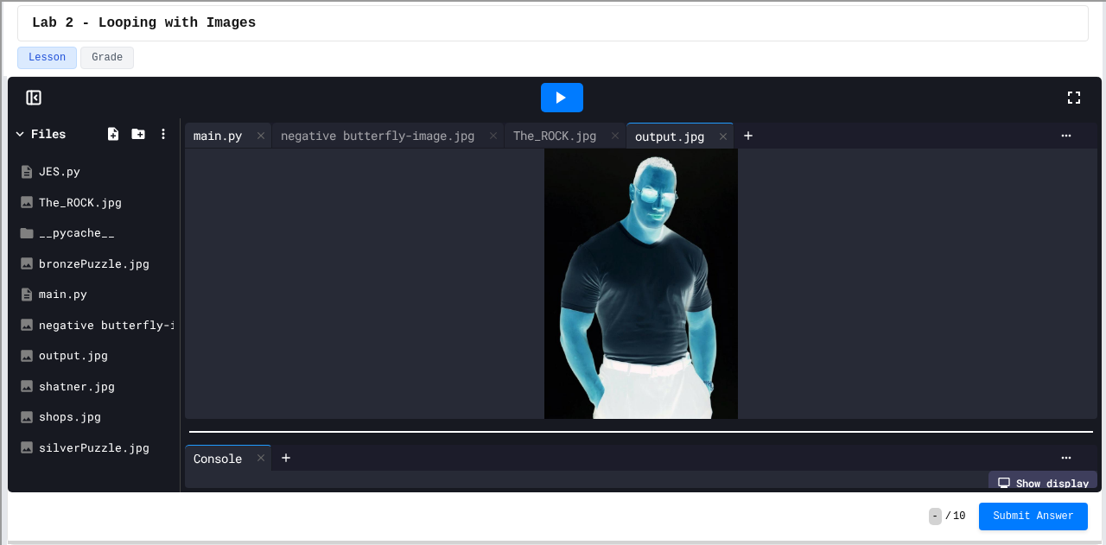
click at [221, 135] on div "main.py" at bounding box center [218, 135] width 66 height 18
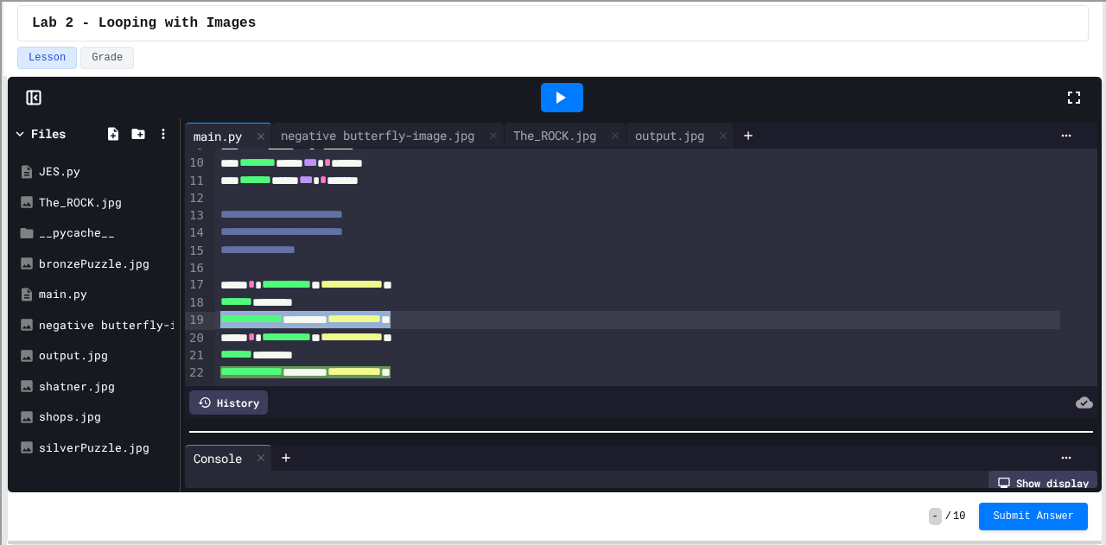
drag, startPoint x: 478, startPoint y: 293, endPoint x: 216, endPoint y: 291, distance: 261.8
click at [216, 311] on div "**********" at bounding box center [637, 319] width 845 height 17
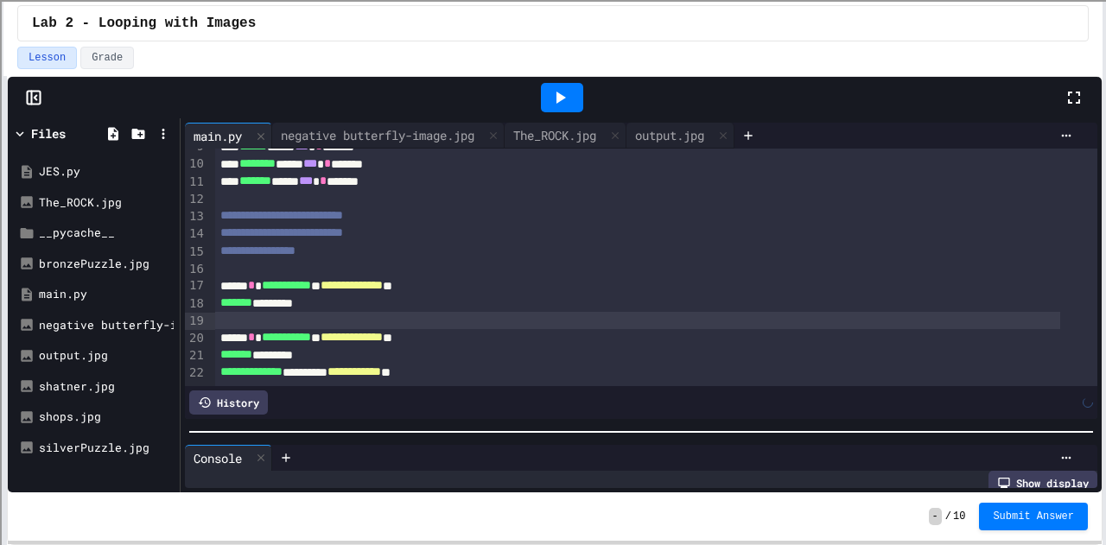
scroll to position [160, 0]
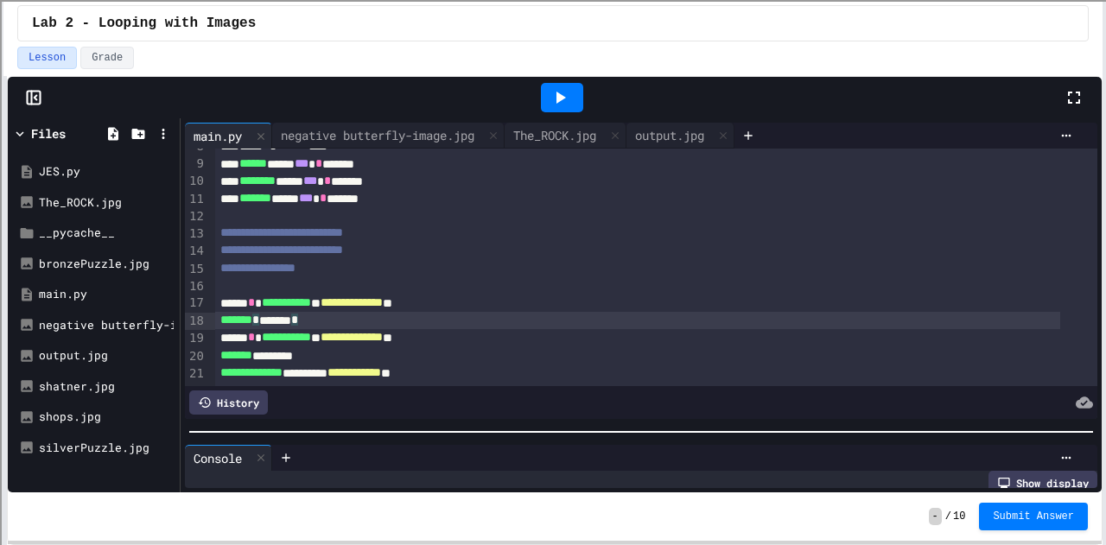
click at [381, 366] on span "**********" at bounding box center [354, 372] width 54 height 12
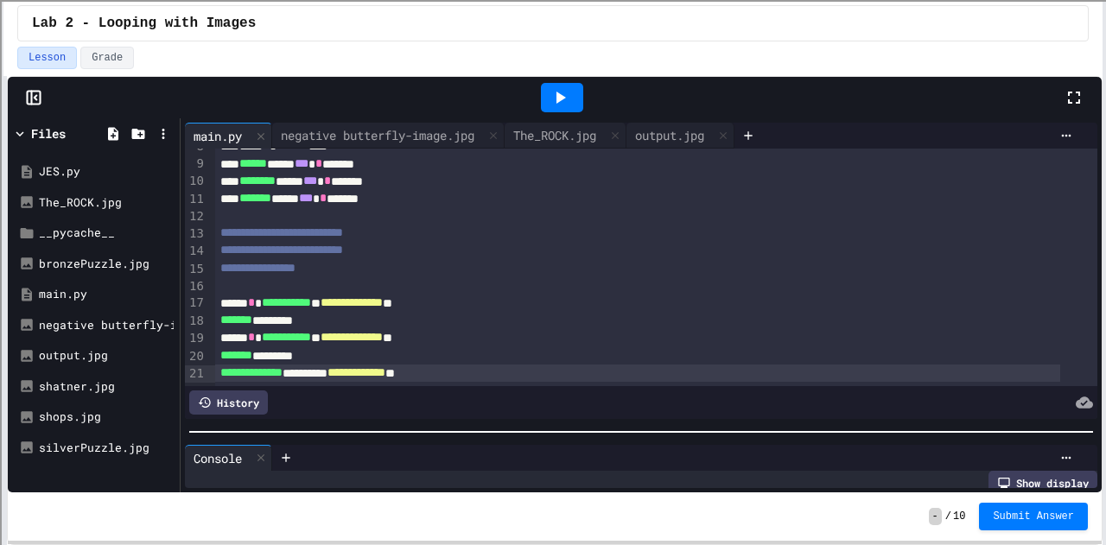
click at [563, 87] on icon at bounding box center [560, 97] width 21 height 21
click at [78, 391] on div "output2.jpg" at bounding box center [97, 386] width 116 height 17
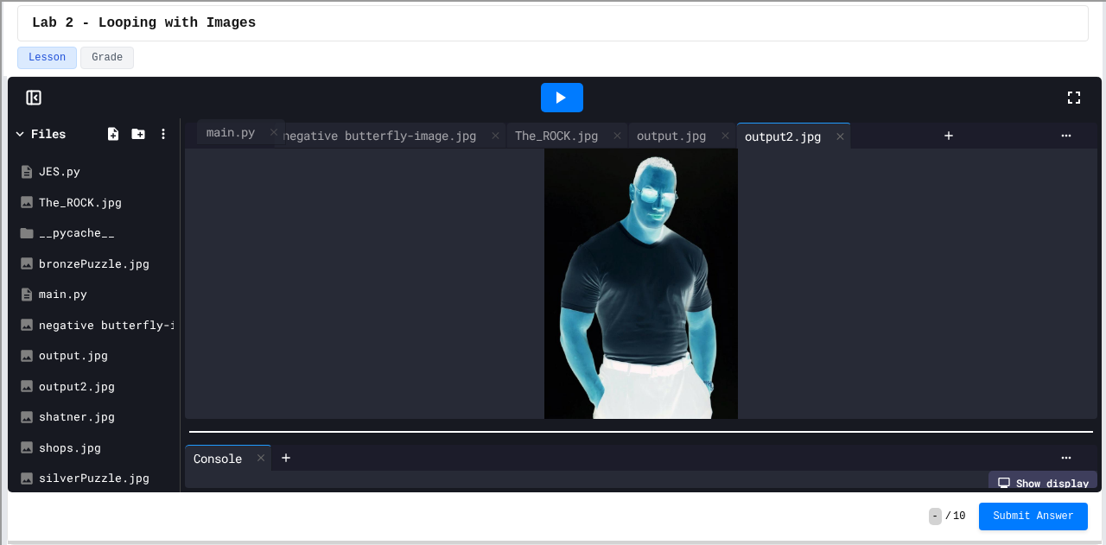
drag, startPoint x: 218, startPoint y: 129, endPoint x: 237, endPoint y: 136, distance: 20.2
click at [237, 136] on div "main.py negative butterfly-image.jpg The_ROCK.jpg output.jpg output2.jpg" at bounding box center [560, 136] width 750 height 26
click at [237, 136] on div "main.py negative butterfly-image.jpg The_ROCK.jpg output.jpg output2.jpg" at bounding box center [517, 136] width 664 height 26
drag, startPoint x: 242, startPoint y: 138, endPoint x: 277, endPoint y: 130, distance: 35.4
click at [277, 130] on div "main.py negative butterfly-image.jpg The_ROCK.jpg output.jpg output2.jpg" at bounding box center [560, 136] width 750 height 26
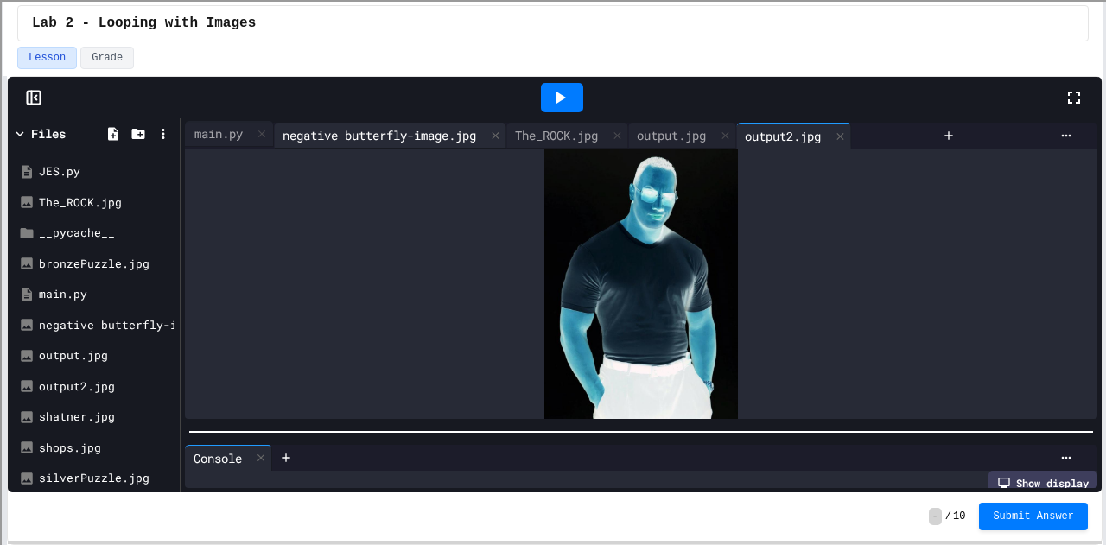
click at [277, 130] on div "negative butterfly-image.jpg" at bounding box center [379, 135] width 211 height 18
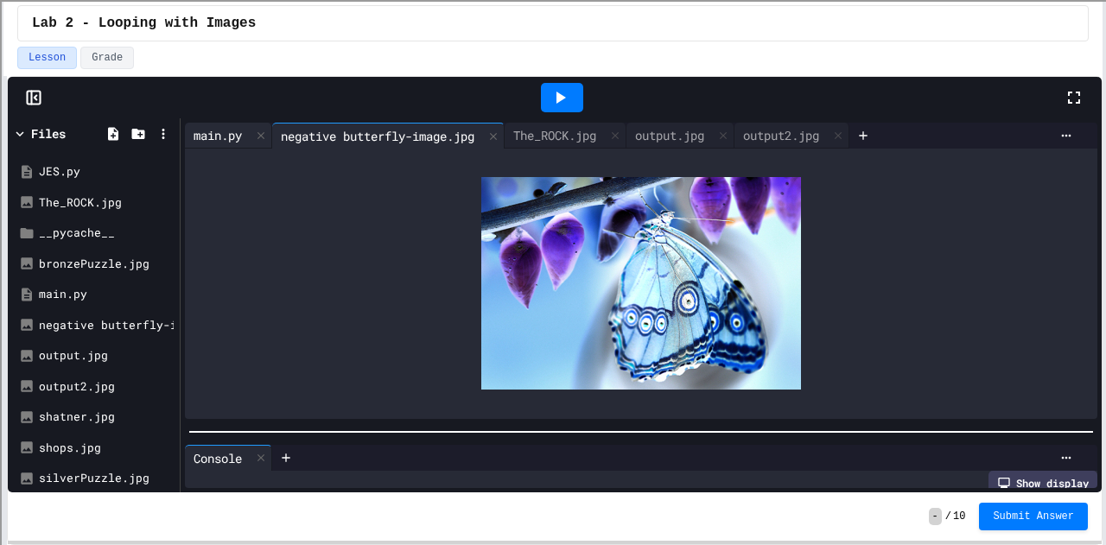
click at [233, 130] on div "main.py" at bounding box center [218, 135] width 66 height 18
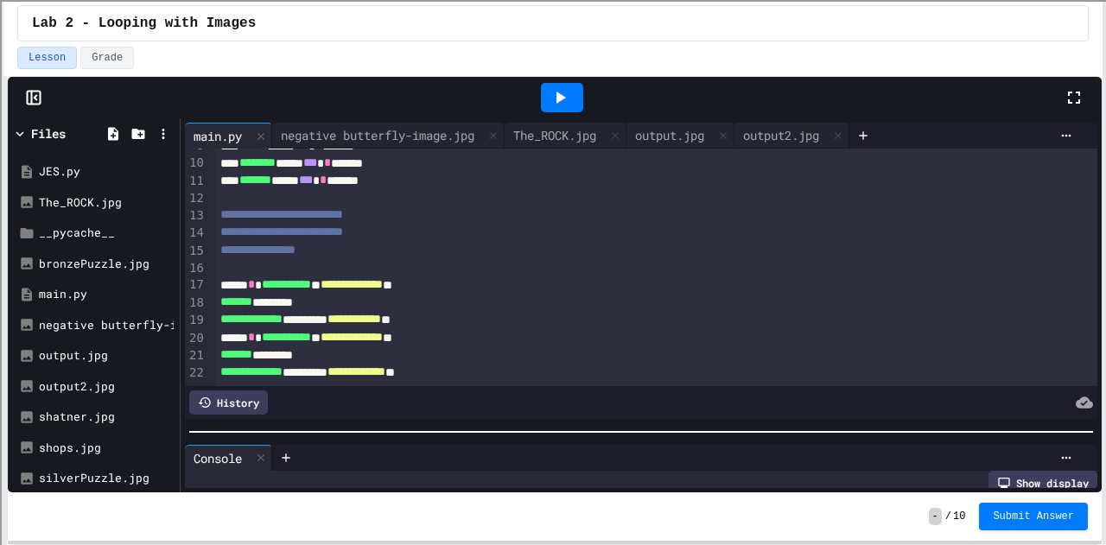
scroll to position [176, 0]
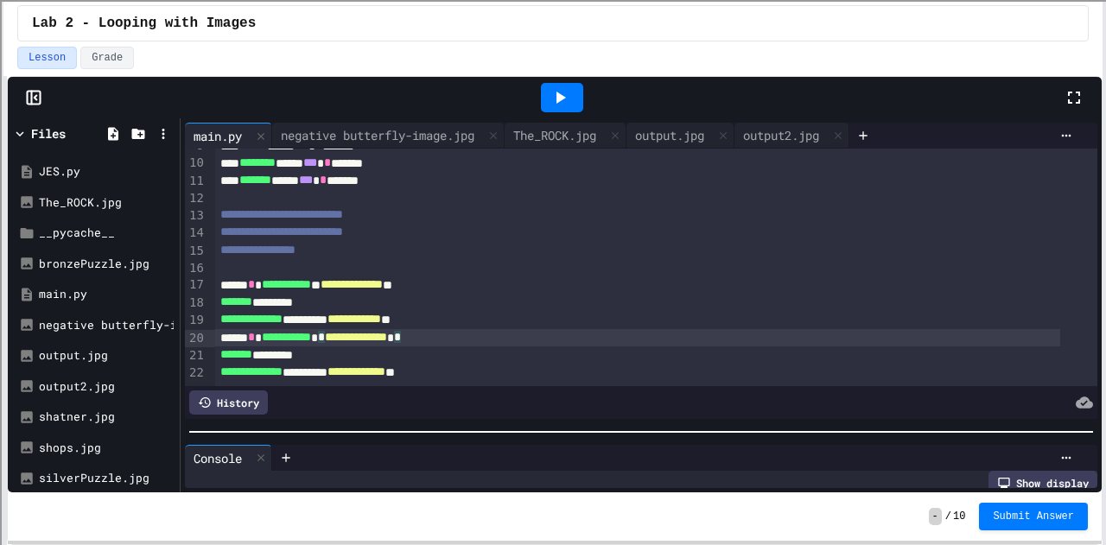
drag, startPoint x: 470, startPoint y: 315, endPoint x: 217, endPoint y: 315, distance: 253.2
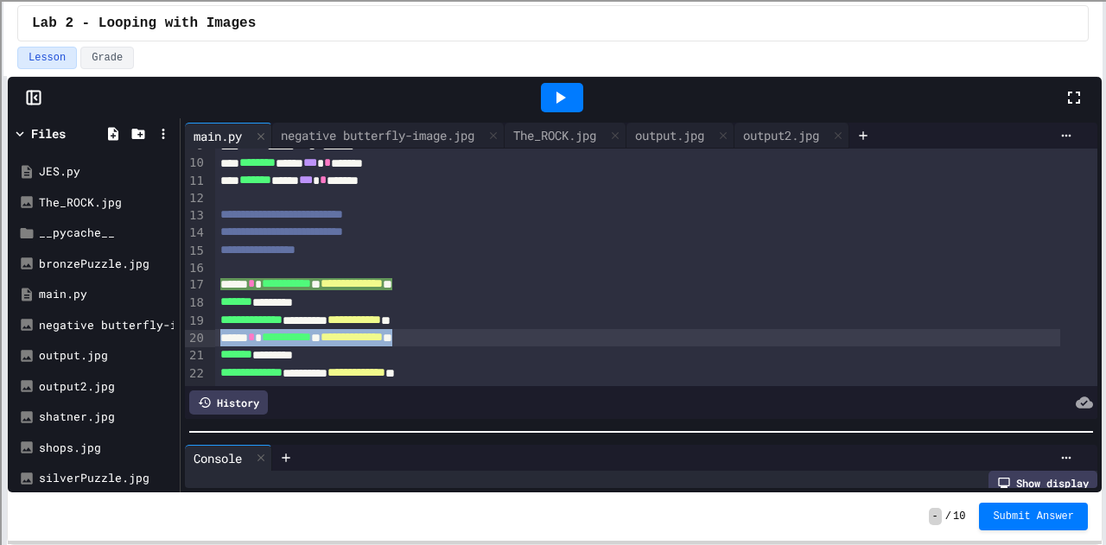
drag, startPoint x: 470, startPoint y: 317, endPoint x: 216, endPoint y: 317, distance: 254.0
click at [216, 329] on div "**********" at bounding box center [637, 337] width 845 height 17
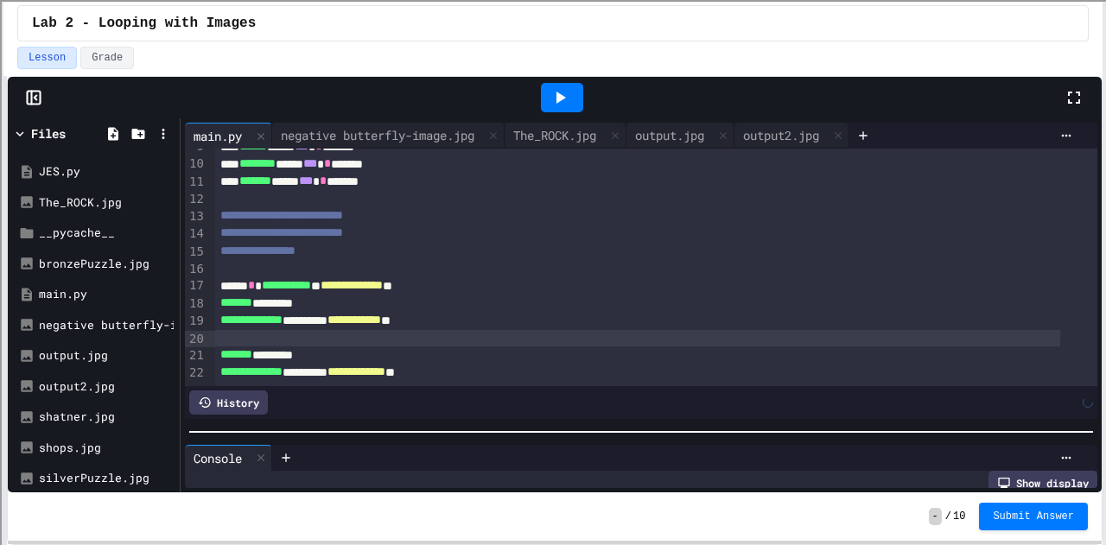
scroll to position [160, 0]
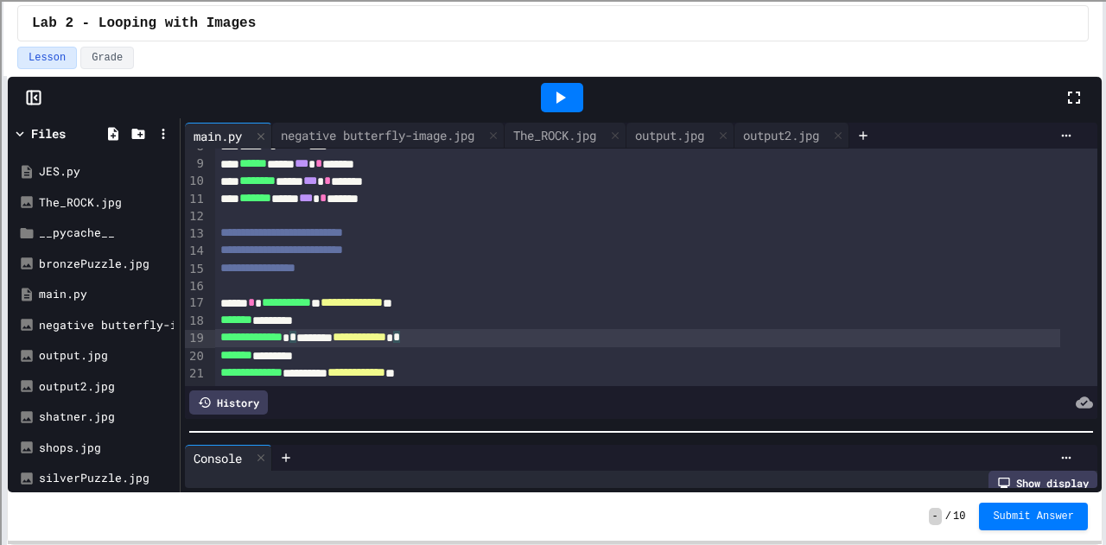
click at [557, 87] on icon at bounding box center [560, 97] width 21 height 21
click at [791, 127] on div "output2.jpg" at bounding box center [780, 135] width 93 height 18
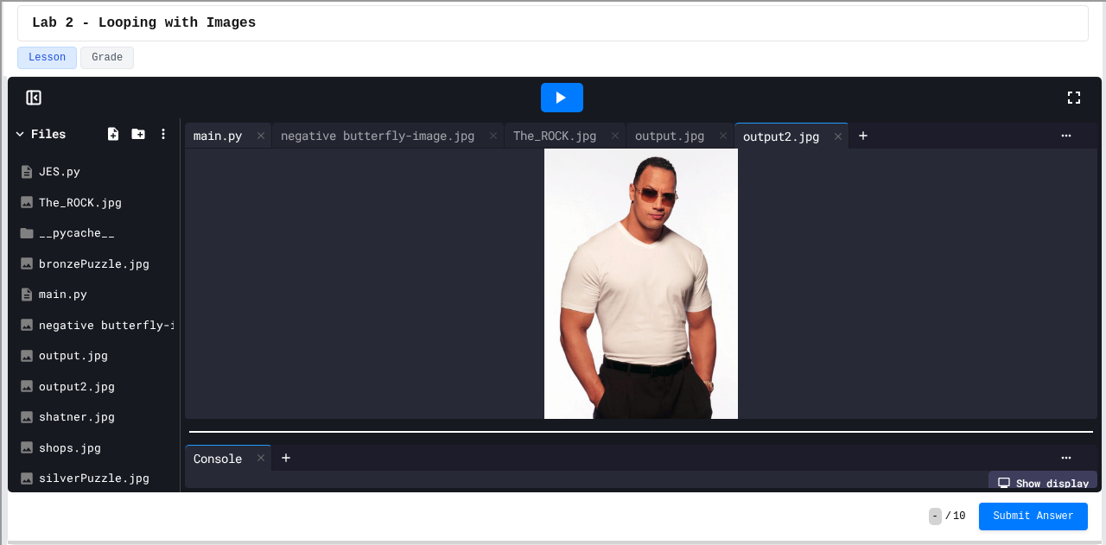
click at [214, 133] on div "main.py" at bounding box center [218, 135] width 66 height 18
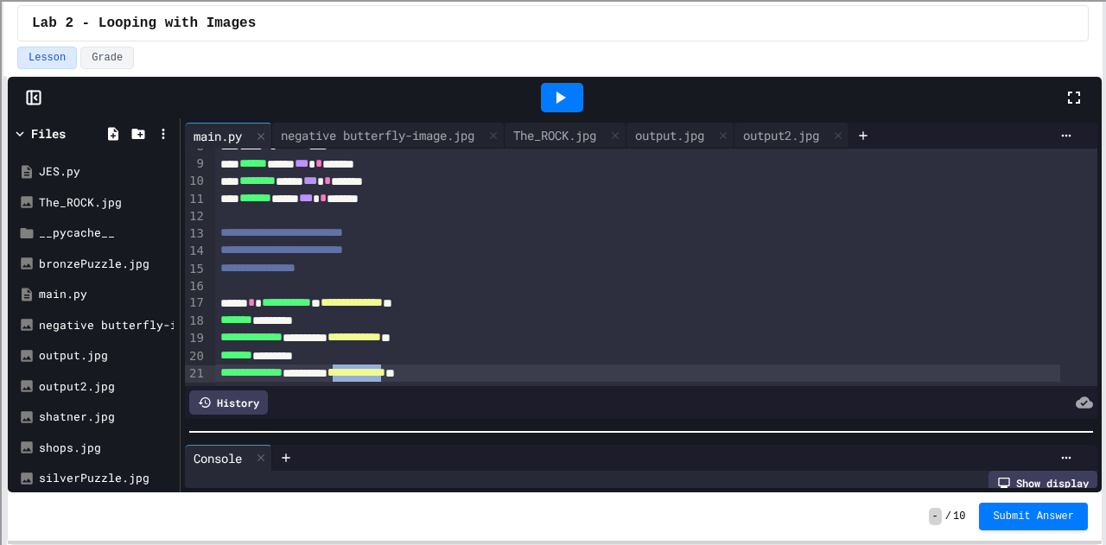
drag, startPoint x: 384, startPoint y: 348, endPoint x: 456, endPoint y: 346, distance: 72.6
click at [385, 366] on span "**********" at bounding box center [356, 372] width 58 height 12
click at [556, 92] on icon at bounding box center [560, 97] width 21 height 21
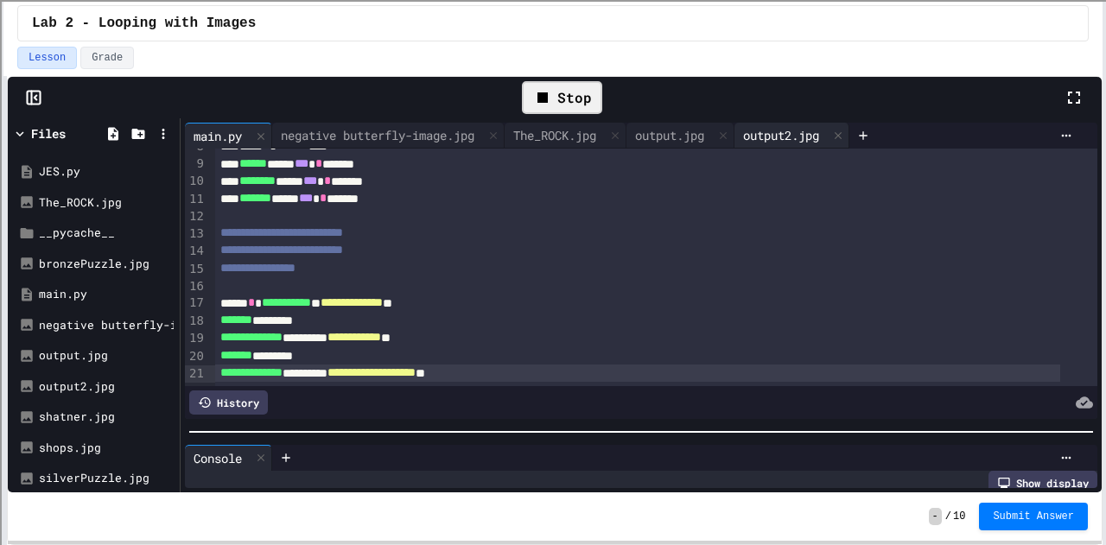
click at [795, 135] on div "output2.jpg" at bounding box center [780, 135] width 93 height 18
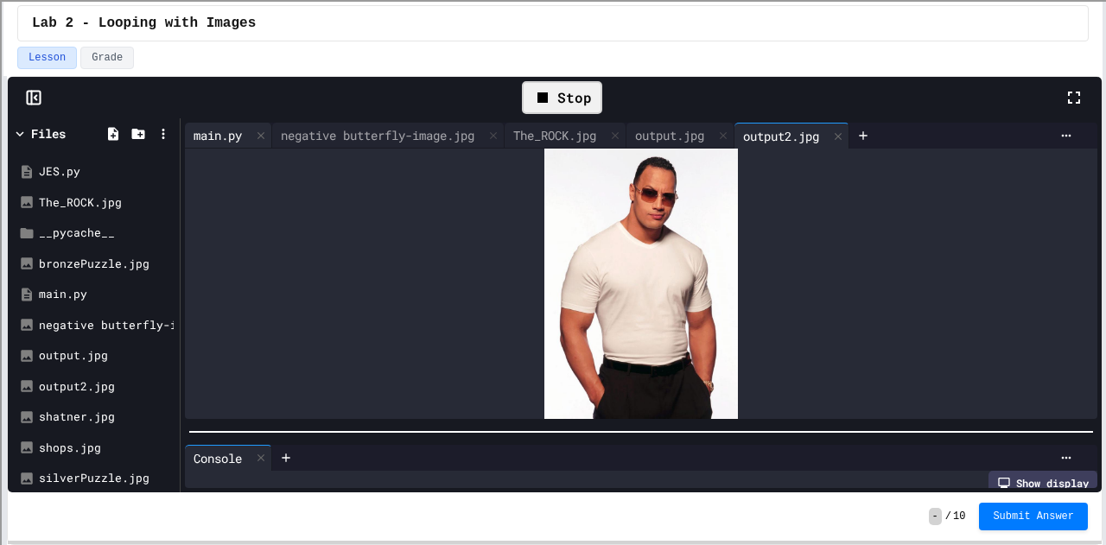
click at [215, 131] on div "main.py" at bounding box center [218, 135] width 66 height 18
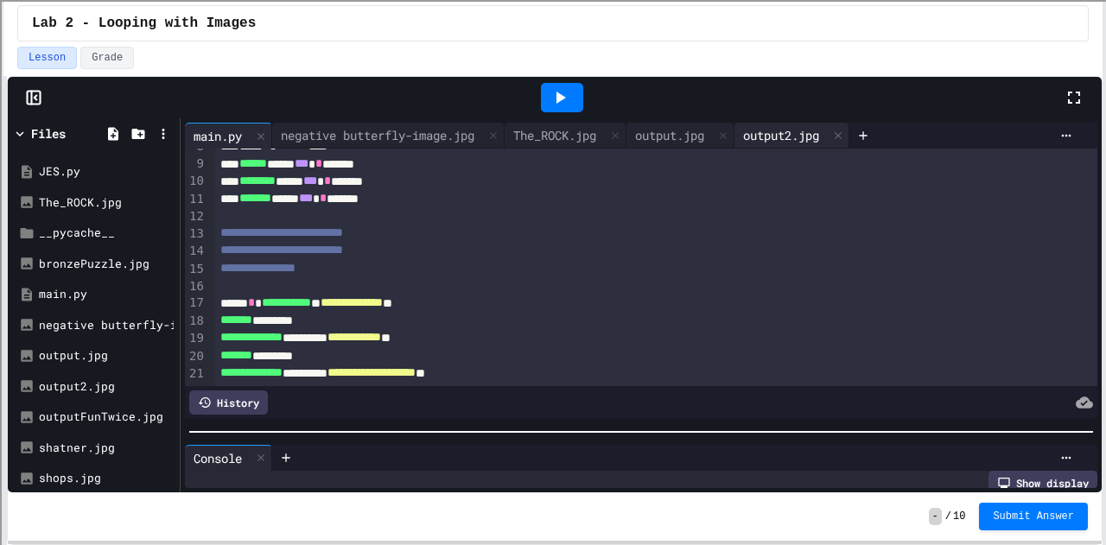
click at [781, 136] on div "output2.jpg" at bounding box center [780, 135] width 93 height 18
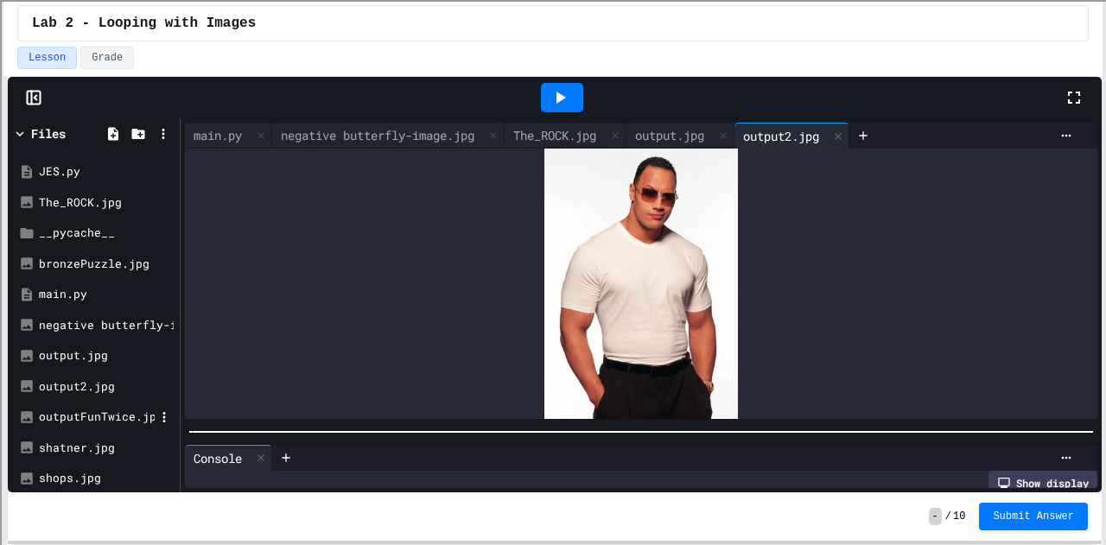
click at [83, 416] on div "outputFunTwice.jpg" at bounding box center [97, 417] width 116 height 17
click at [842, 131] on icon at bounding box center [838, 134] width 7 height 7
click at [832, 140] on div "outputFunTwice.jpg" at bounding box center [805, 136] width 142 height 18
click at [214, 133] on div "main.py" at bounding box center [218, 135] width 66 height 18
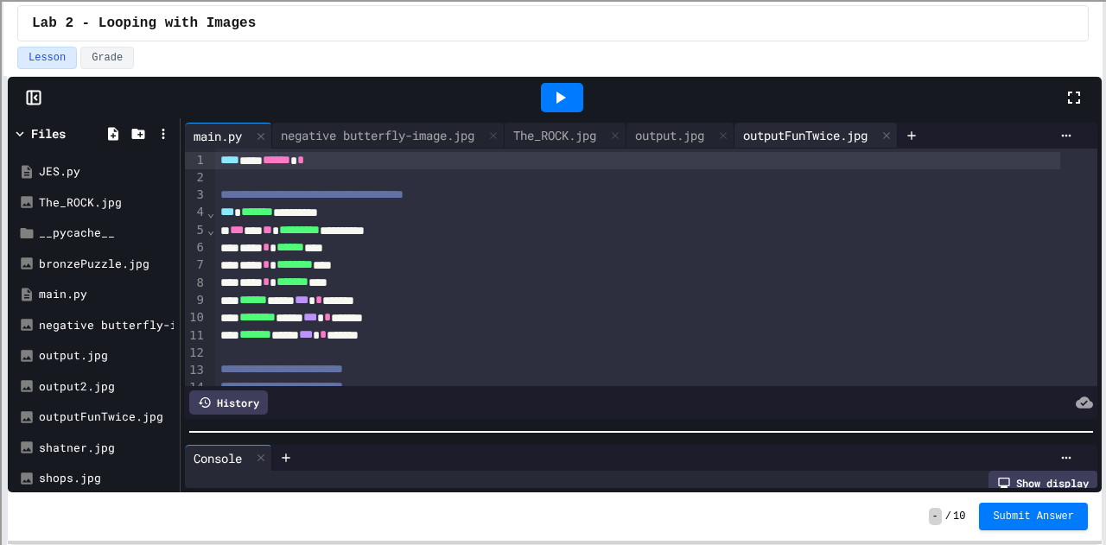
click at [791, 130] on div "outputFunTwice.jpg" at bounding box center [805, 135] width 142 height 18
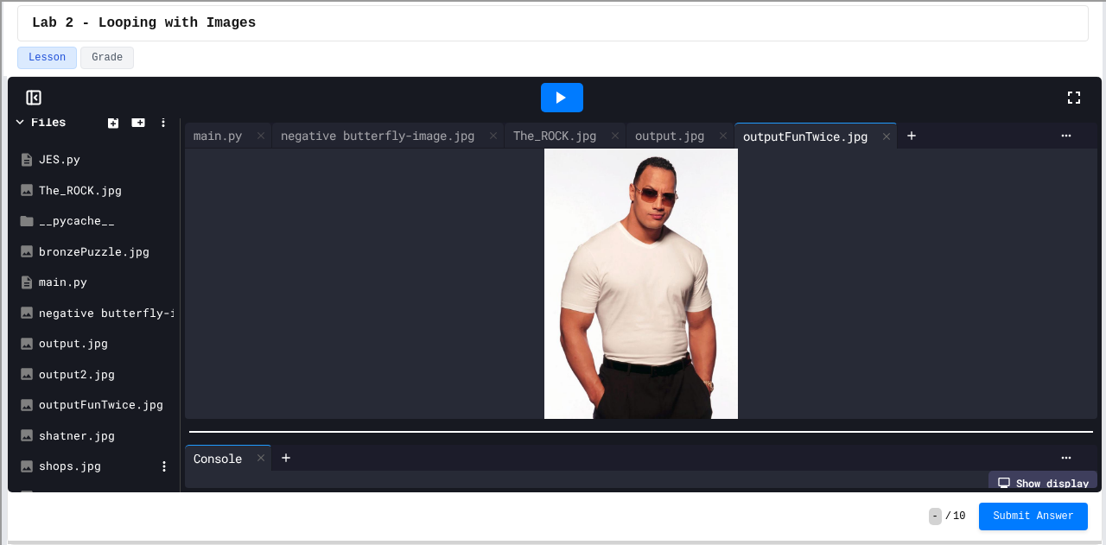
scroll to position [0, 0]
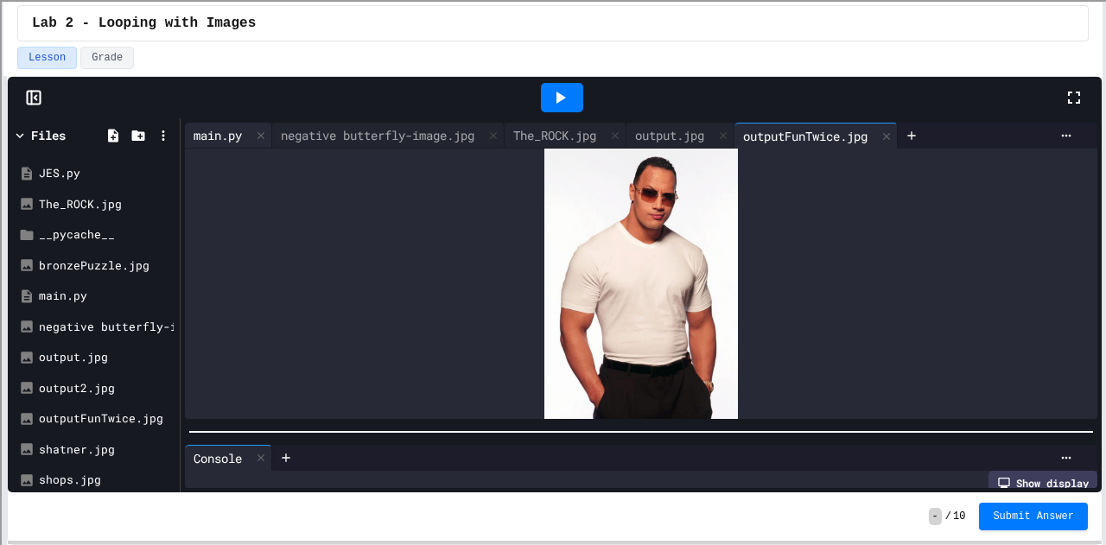
click at [225, 132] on div "main.py" at bounding box center [218, 135] width 66 height 18
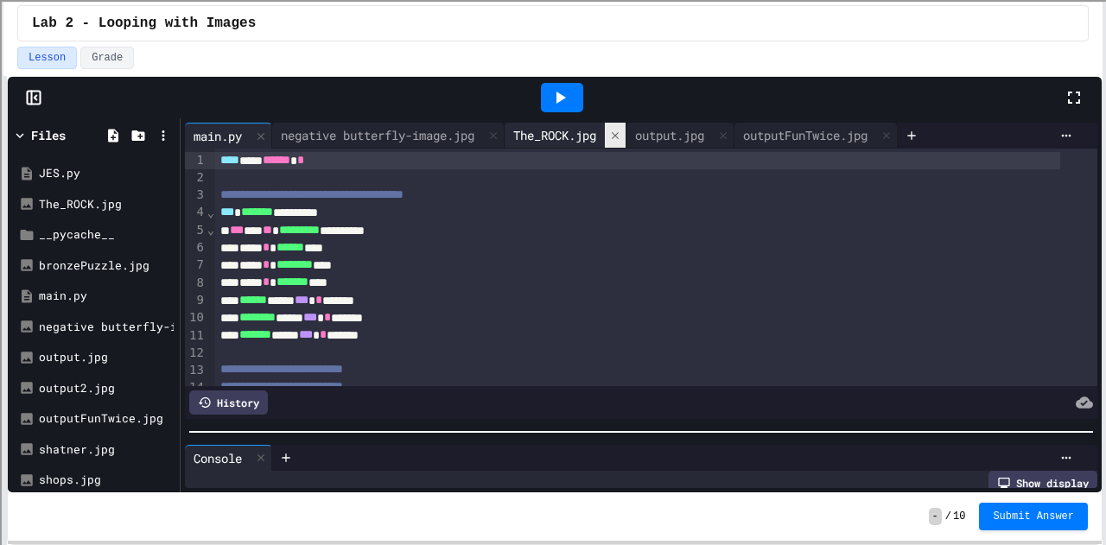
click at [621, 130] on icon at bounding box center [615, 136] width 12 height 12
click at [607, 130] on icon at bounding box center [601, 136] width 12 height 12
click at [660, 133] on icon at bounding box center [656, 134] width 7 height 7
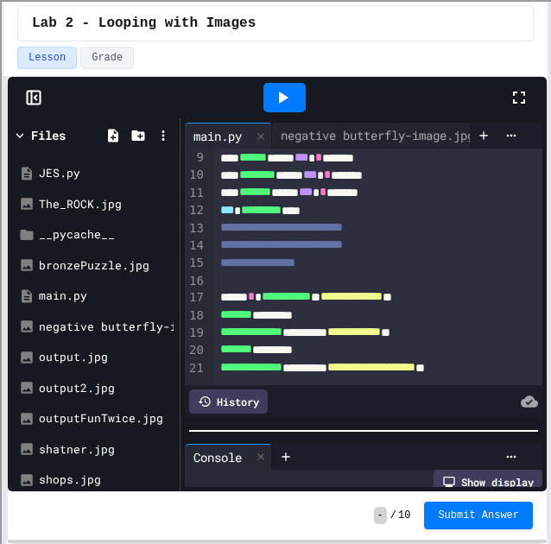
scroll to position [138, 0]
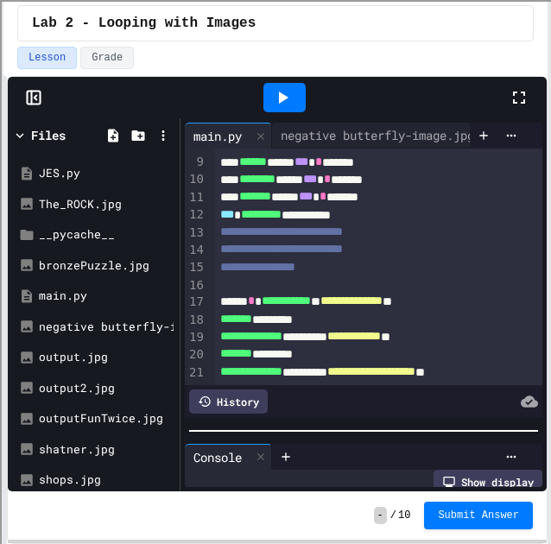
click at [270, 249] on span "**********" at bounding box center [281, 249] width 123 height 12
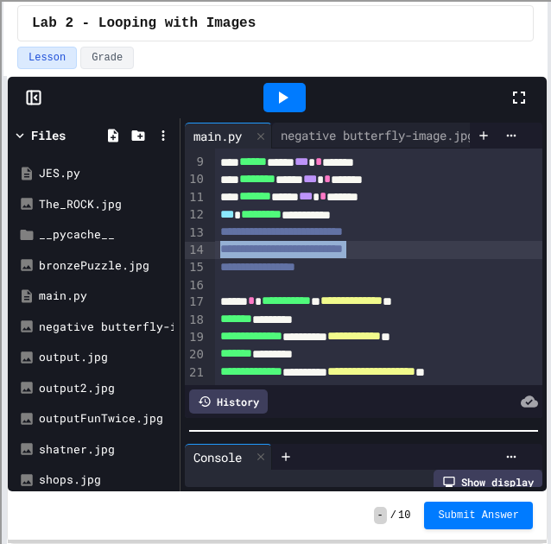
click at [270, 249] on span "**********" at bounding box center [281, 249] width 123 height 12
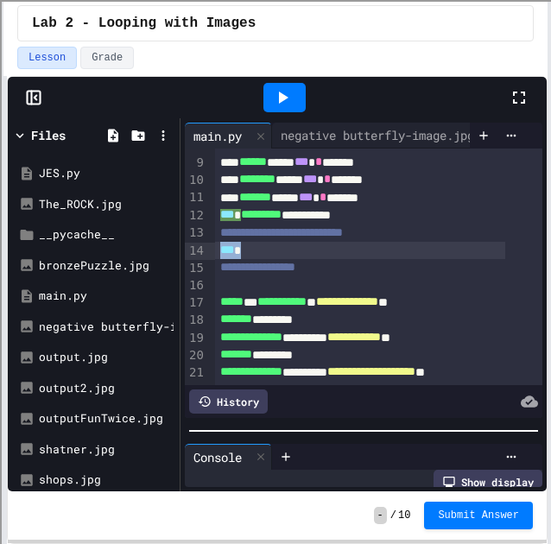
drag, startPoint x: 270, startPoint y: 249, endPoint x: 192, endPoint y: 252, distance: 77.8
click at [192, 252] on div "**********" at bounding box center [364, 267] width 358 height 237
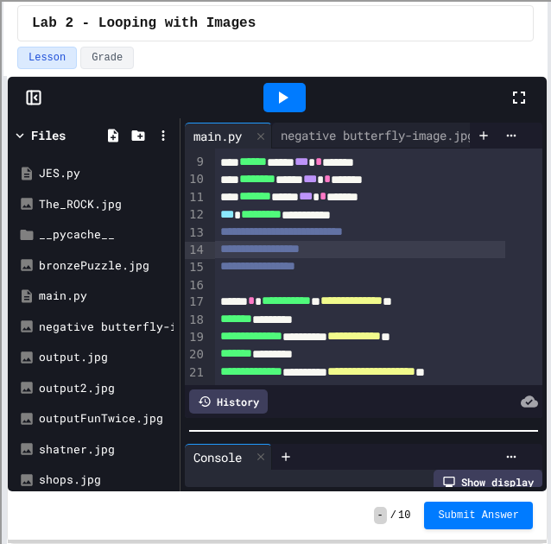
click at [220, 231] on span "**********" at bounding box center [281, 232] width 123 height 12
